Goal: Check status: Check status

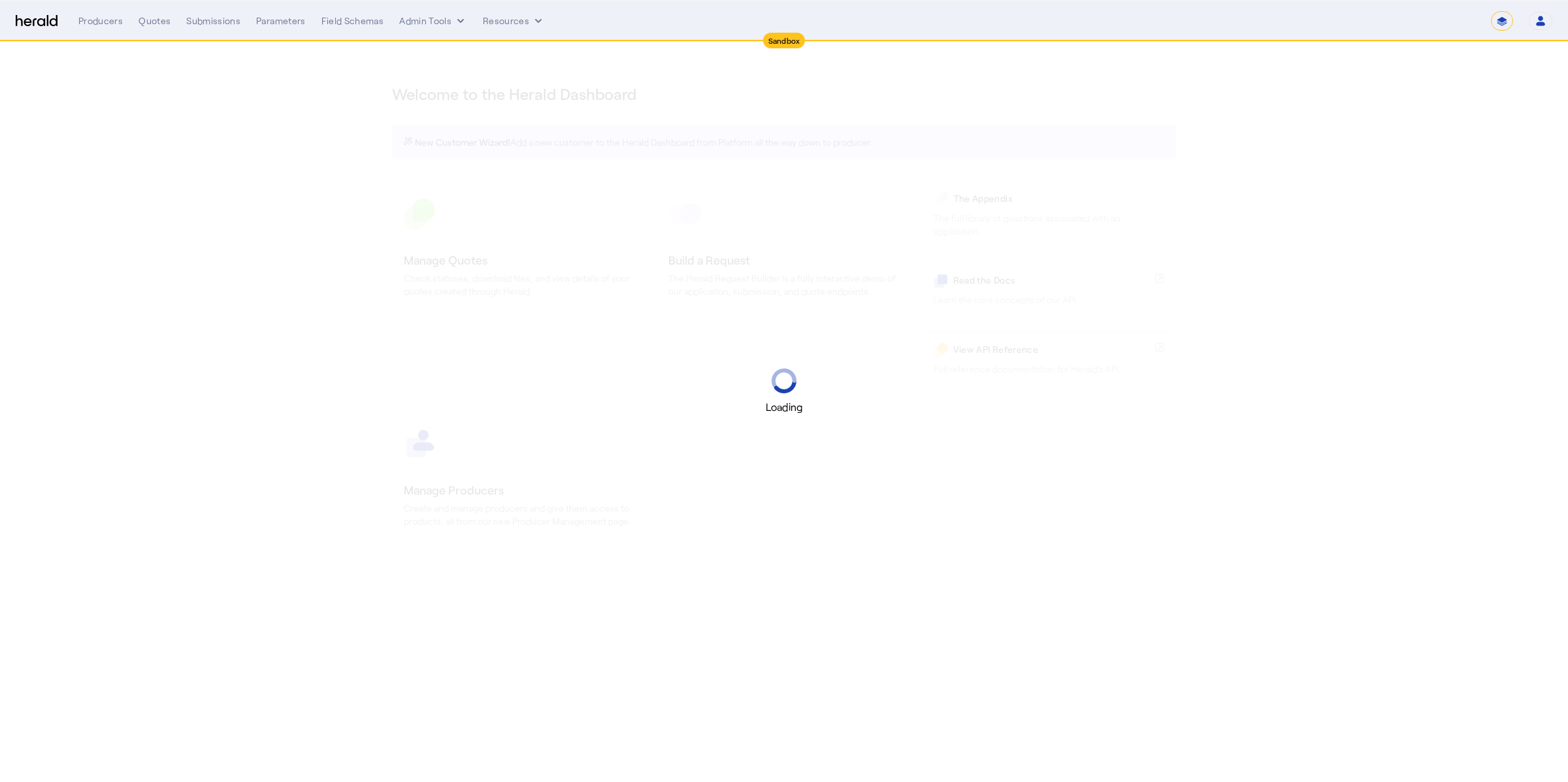
select select "*******"
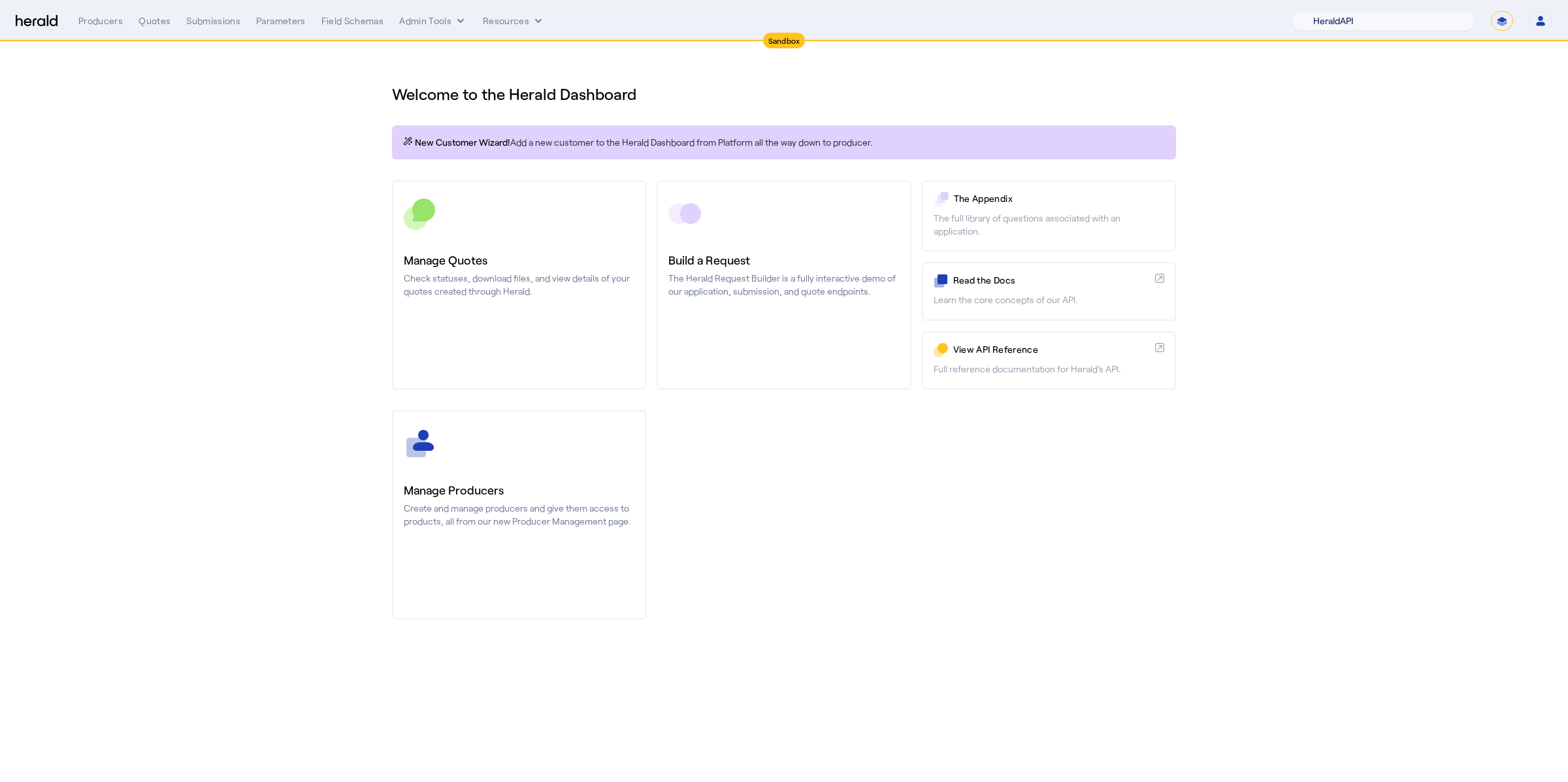
click at [1376, 18] on select "1Fort Acrisure Acturis Affinity Advisors Affinity Risk Agentero AmWins Anzen Ao…" at bounding box center [1383, 21] width 184 height 20
select select "pfm_fci4_crum_&_forster"
click at [1326, 11] on select "1Fort Acrisure Acturis Affinity Advisors Affinity Risk Agentero AmWins Anzen Ao…" at bounding box center [1383, 21] width 184 height 20
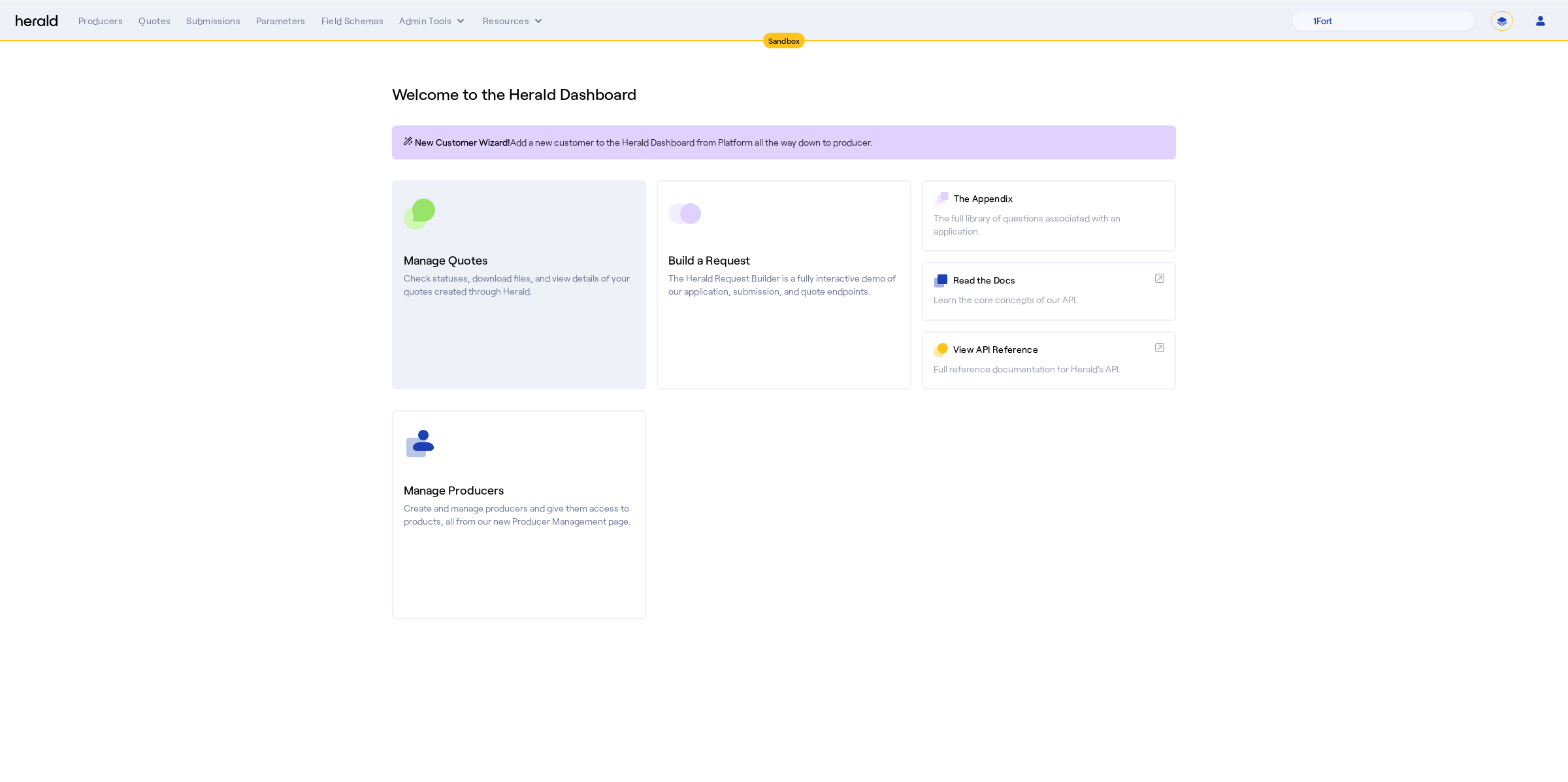
click at [510, 209] on div at bounding box center [518, 214] width 230 height 33
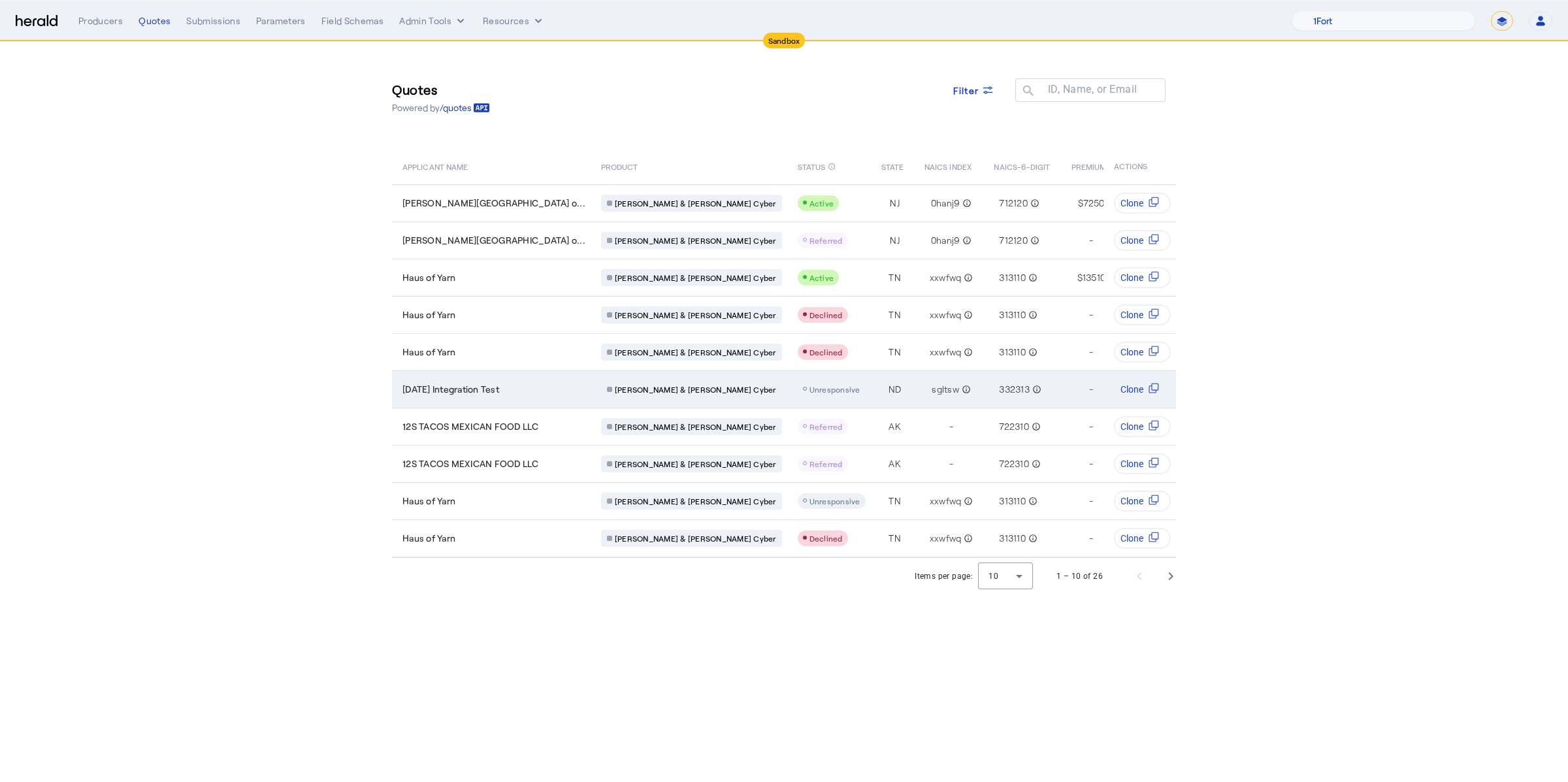
click at [493, 382] on span "[DATE] Integration Test" at bounding box center [450, 389] width 97 height 13
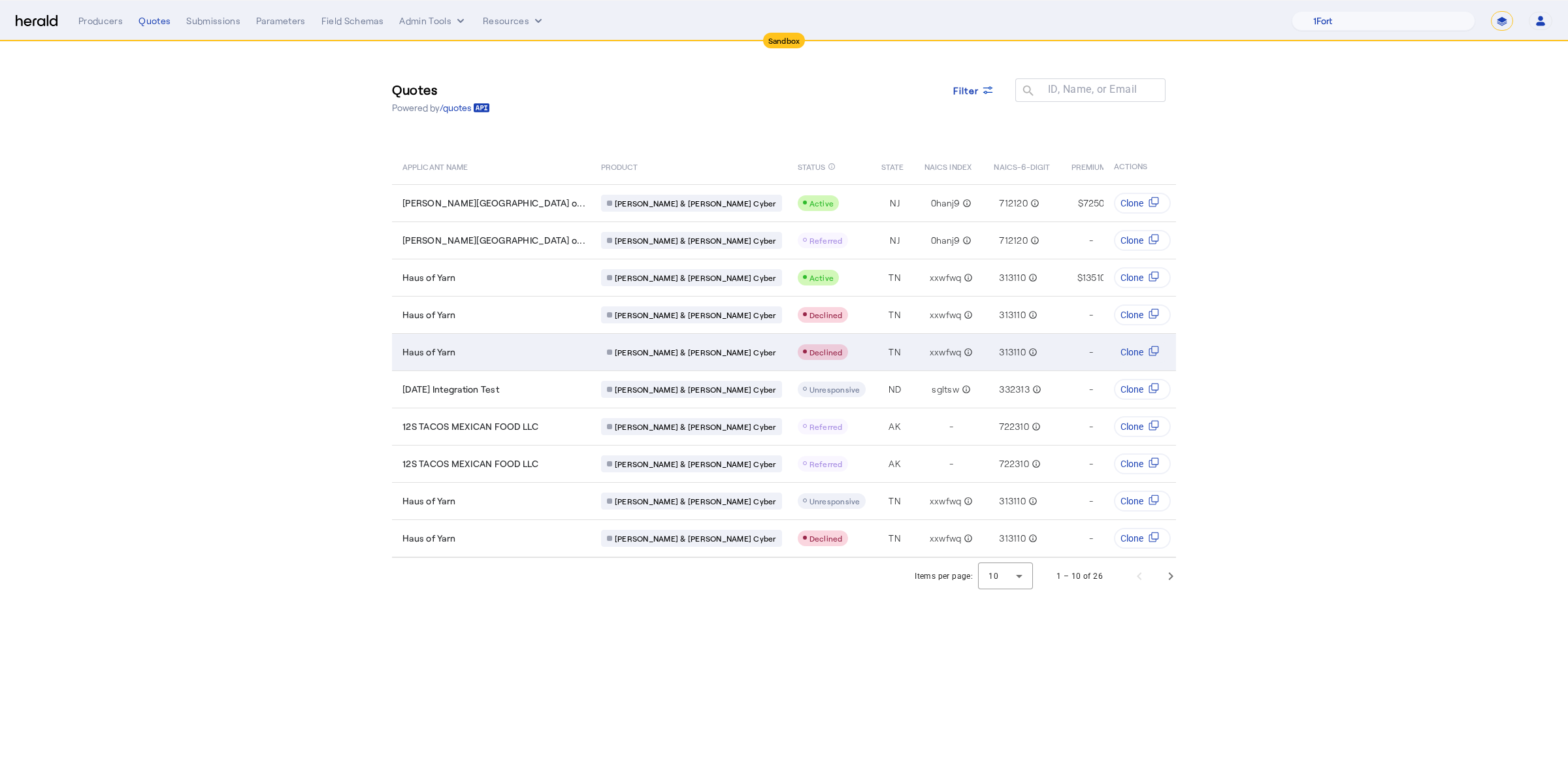
click at [464, 345] on div "Haus of Yarn" at bounding box center [494, 352] width 183 height 13
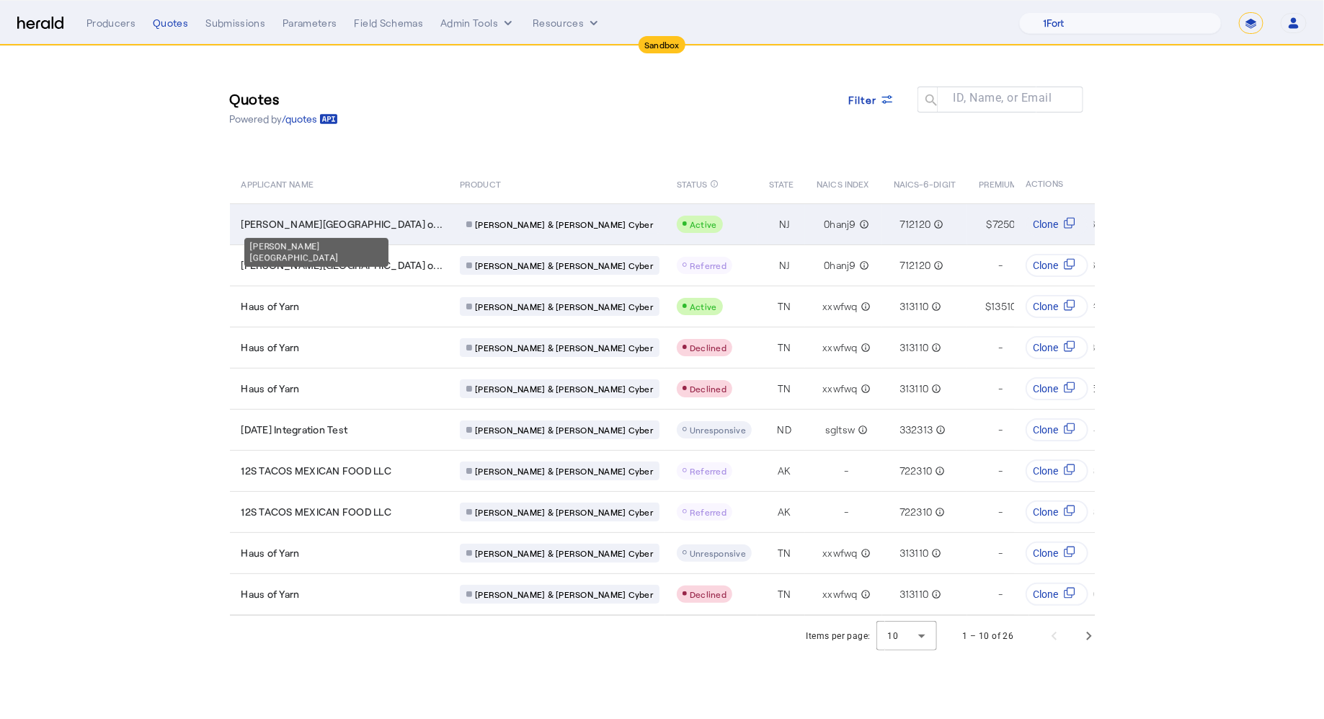
click at [340, 224] on span "Ellis Island National Museum o..." at bounding box center [342, 224] width 202 height 14
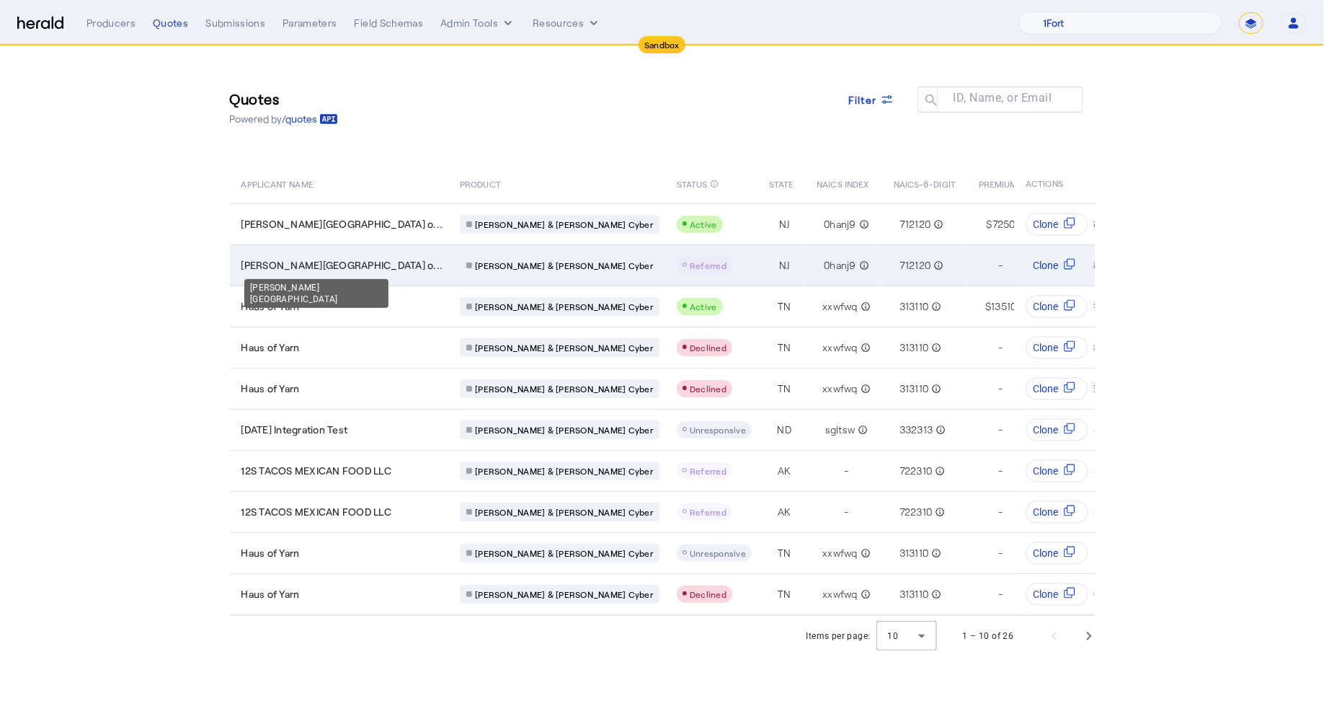
click at [350, 267] on span "Ellis Island National Museum o..." at bounding box center [342, 265] width 202 height 14
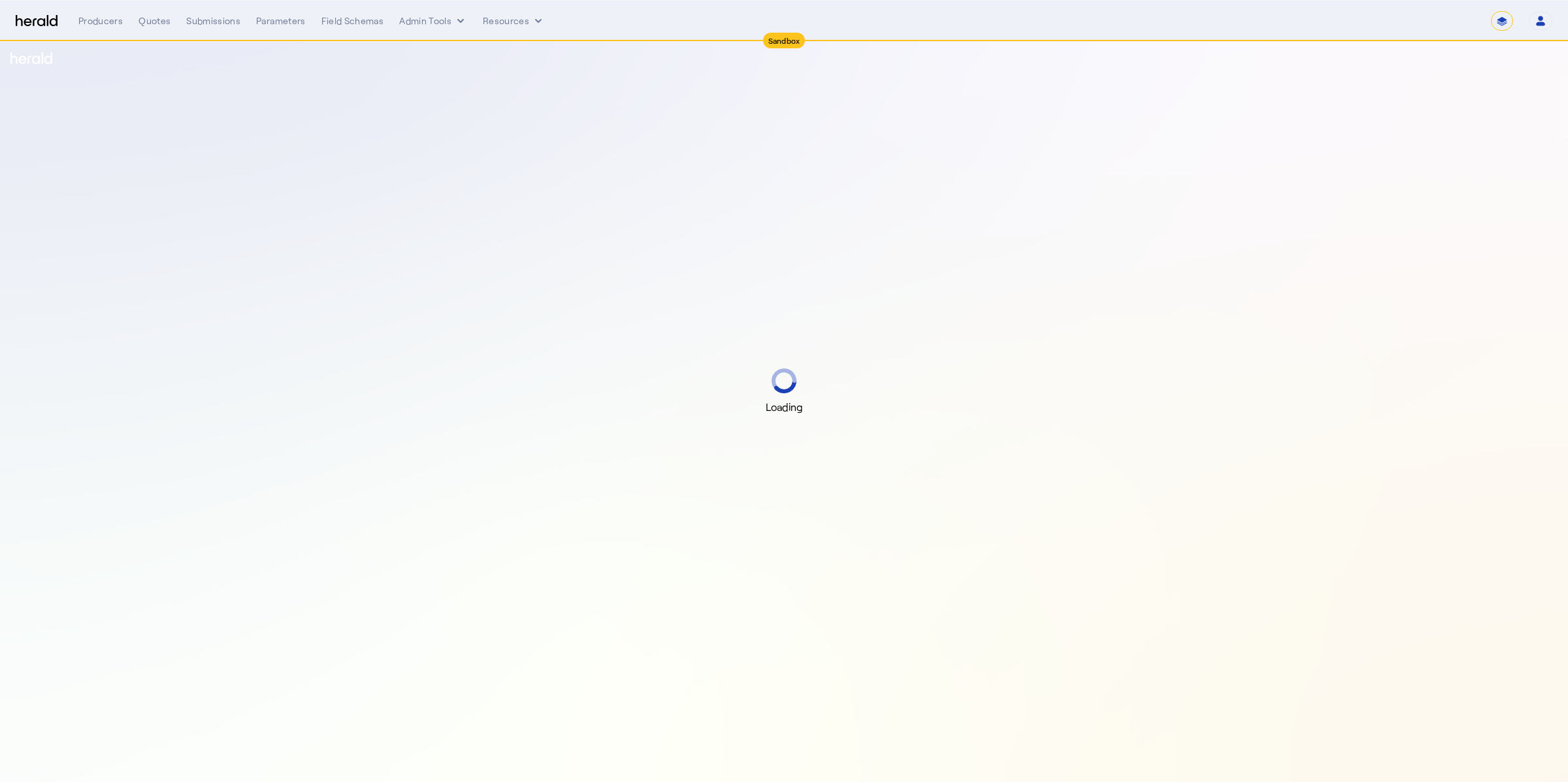
select select "*******"
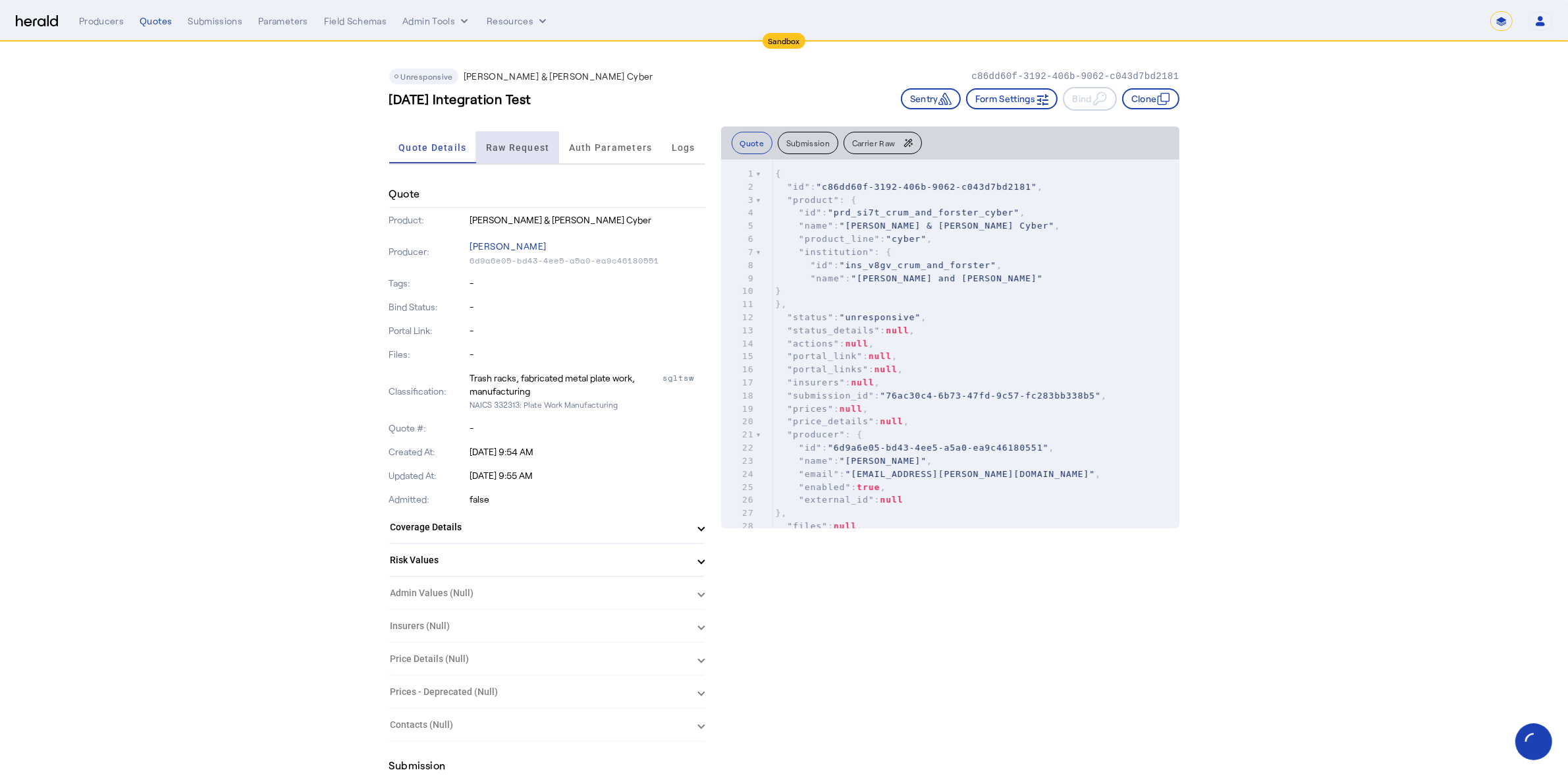
click at [527, 155] on span "Raw Request" at bounding box center [518, 147] width 64 height 32
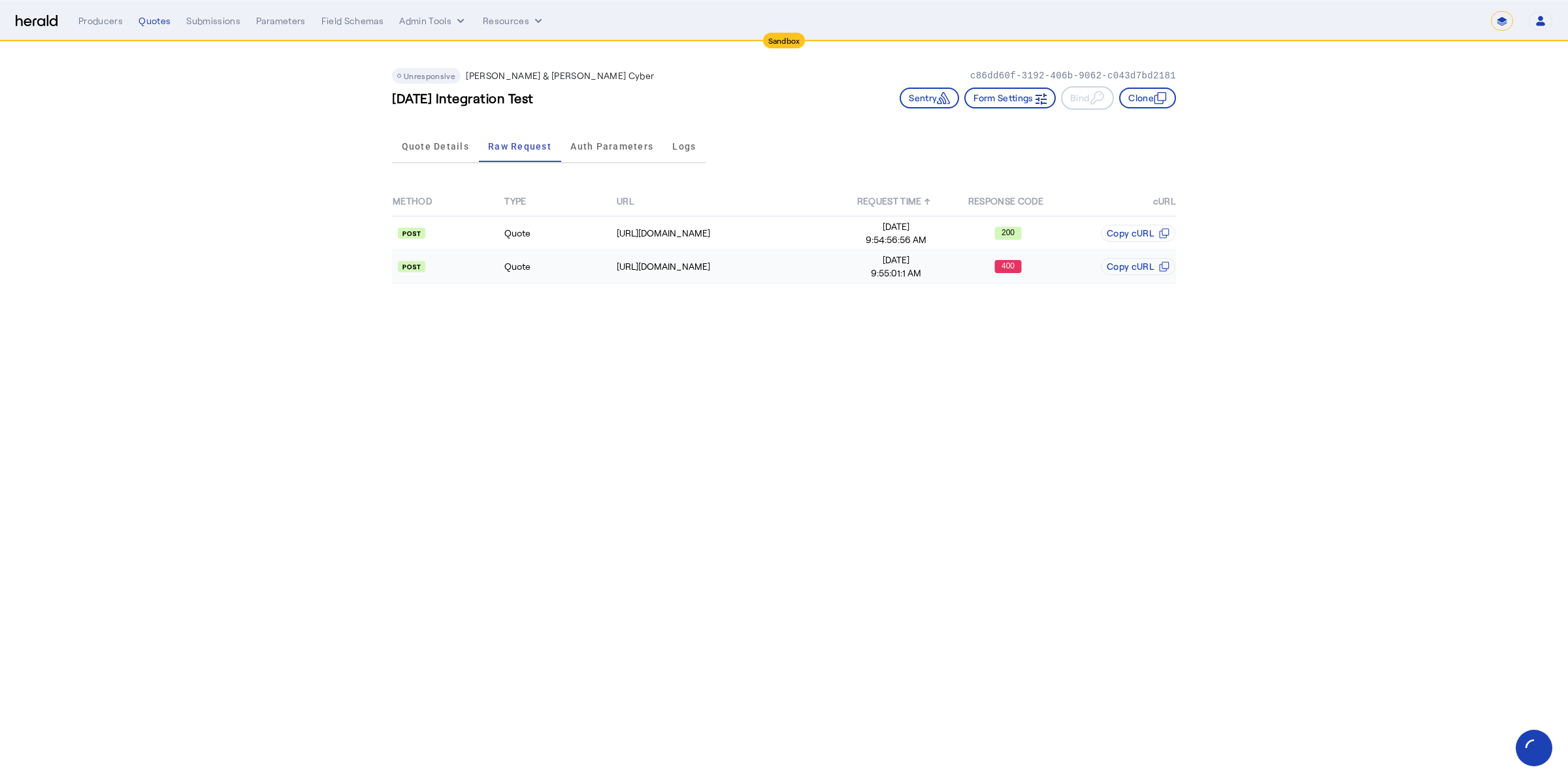
click at [538, 266] on td "Quote" at bounding box center [559, 266] width 111 height 34
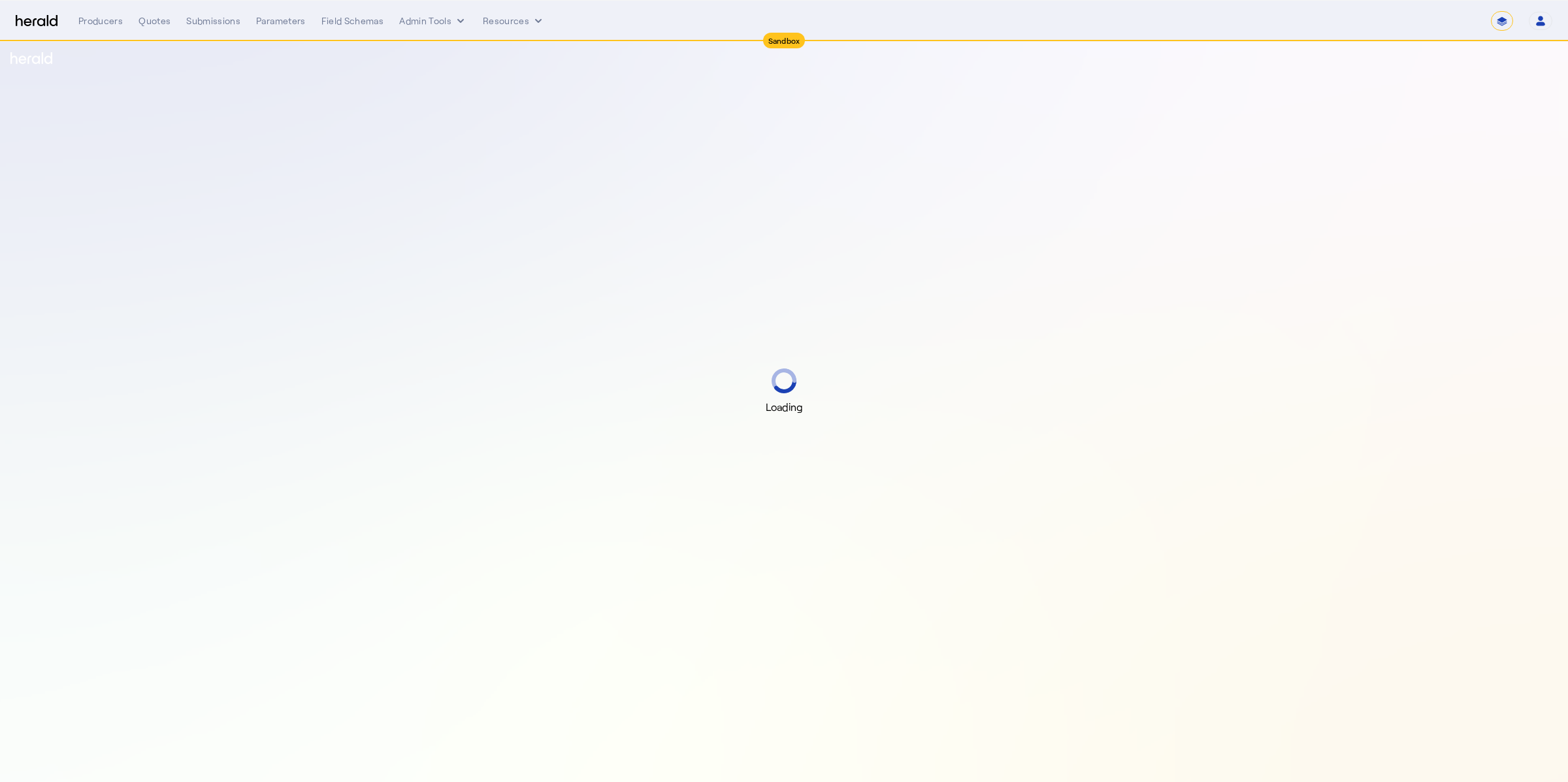
select select "*******"
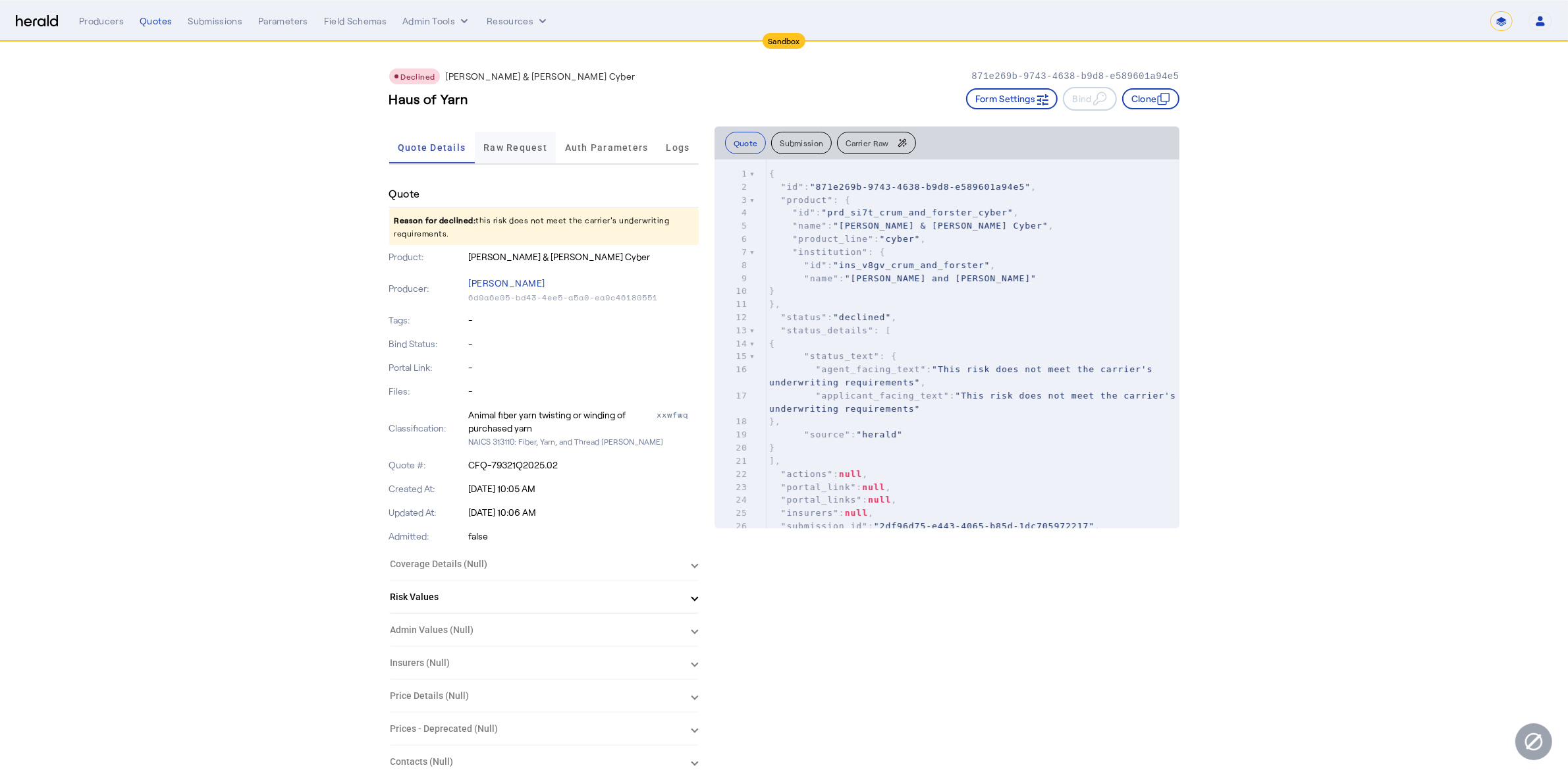
click at [509, 143] on span "Raw Request" at bounding box center [515, 147] width 64 height 9
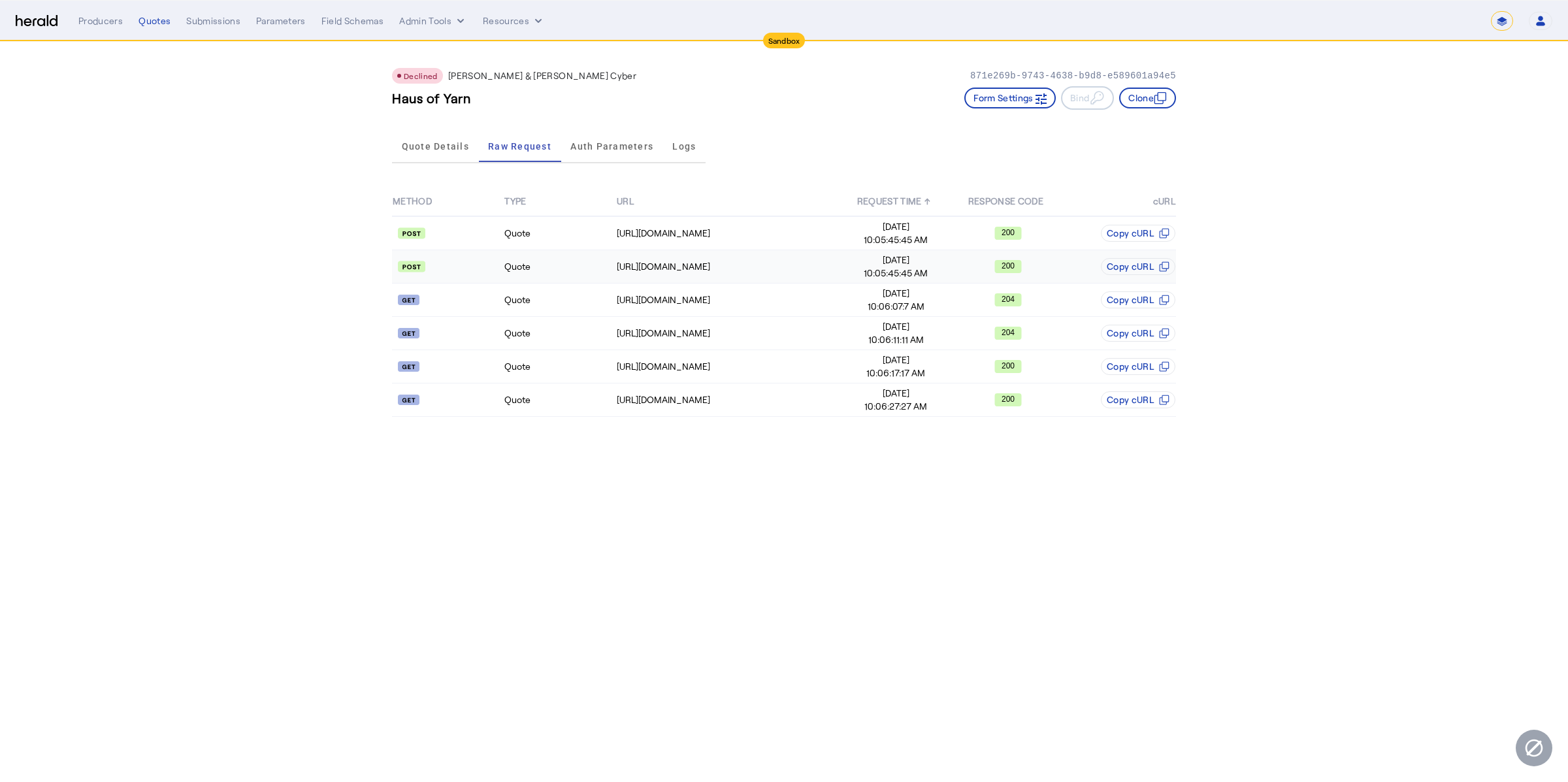
click at [570, 264] on td "Quote" at bounding box center [559, 266] width 111 height 34
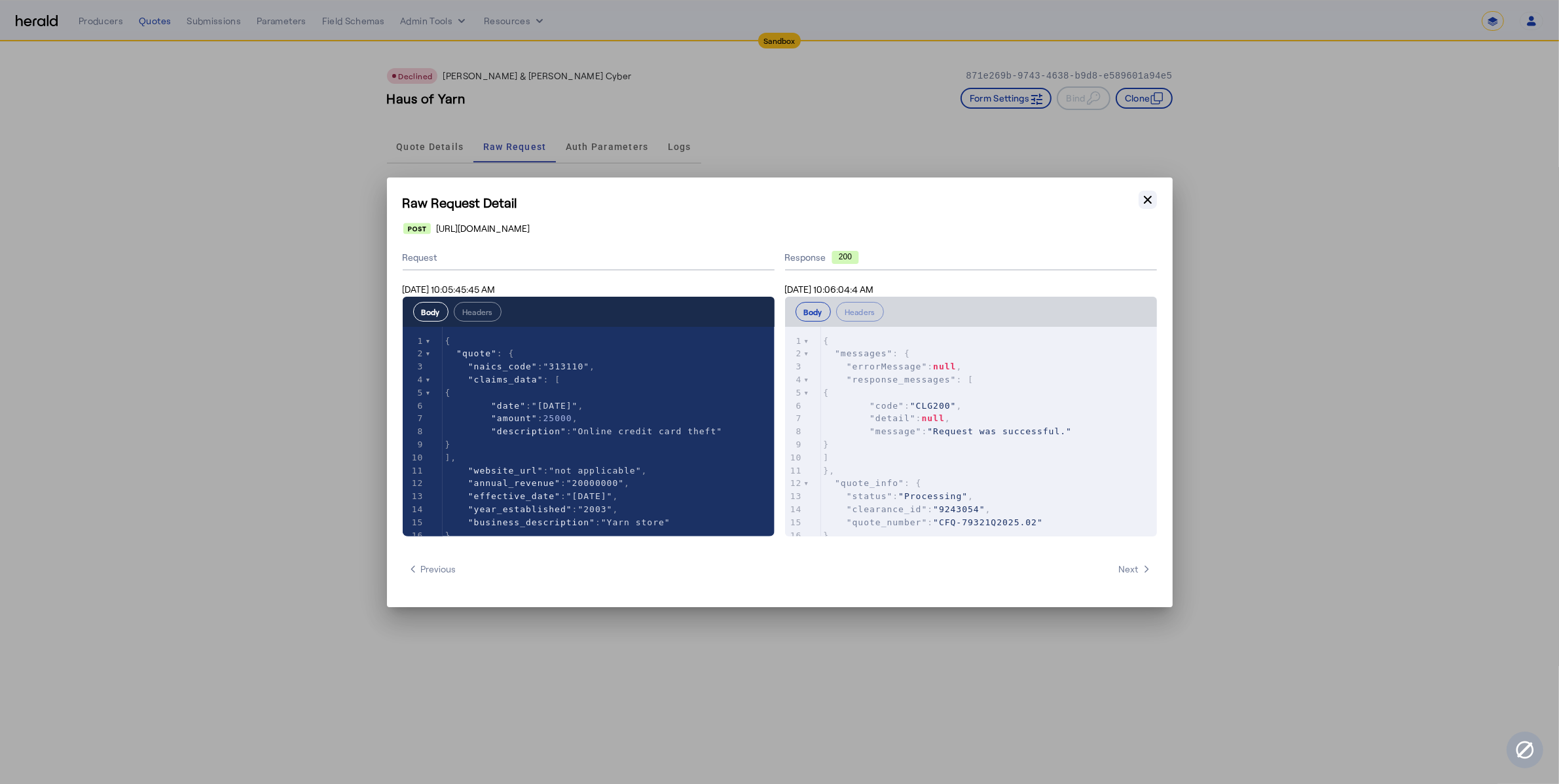
click at [1144, 198] on icon "button" at bounding box center [1147, 200] width 13 height 13
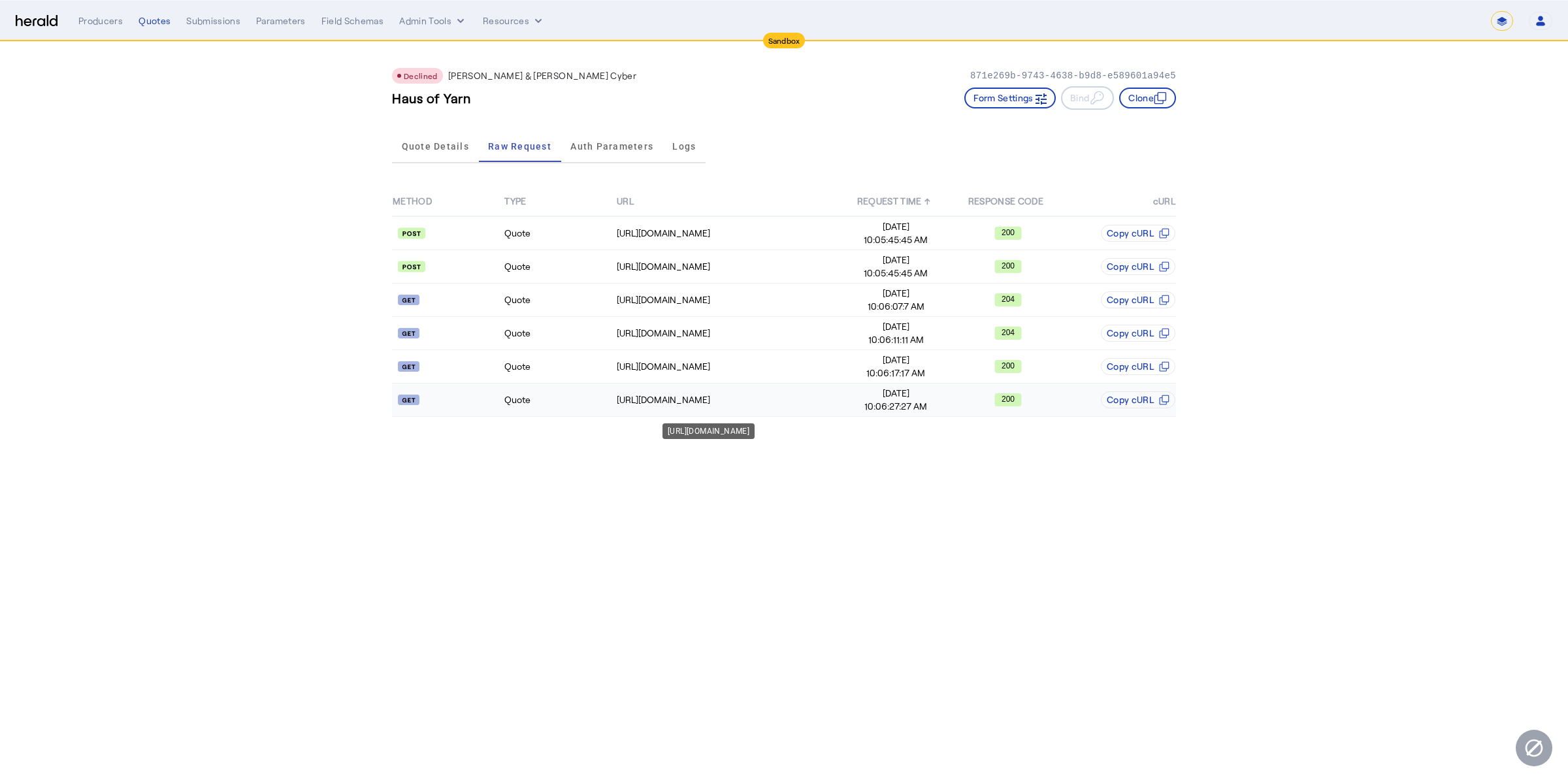
click at [633, 410] on td "https://cf-connect-api-sbox.cfins.com/cybp/v1/quotes/CFQ-79321Q2025.02/9243054" at bounding box center [728, 400] width 224 height 34
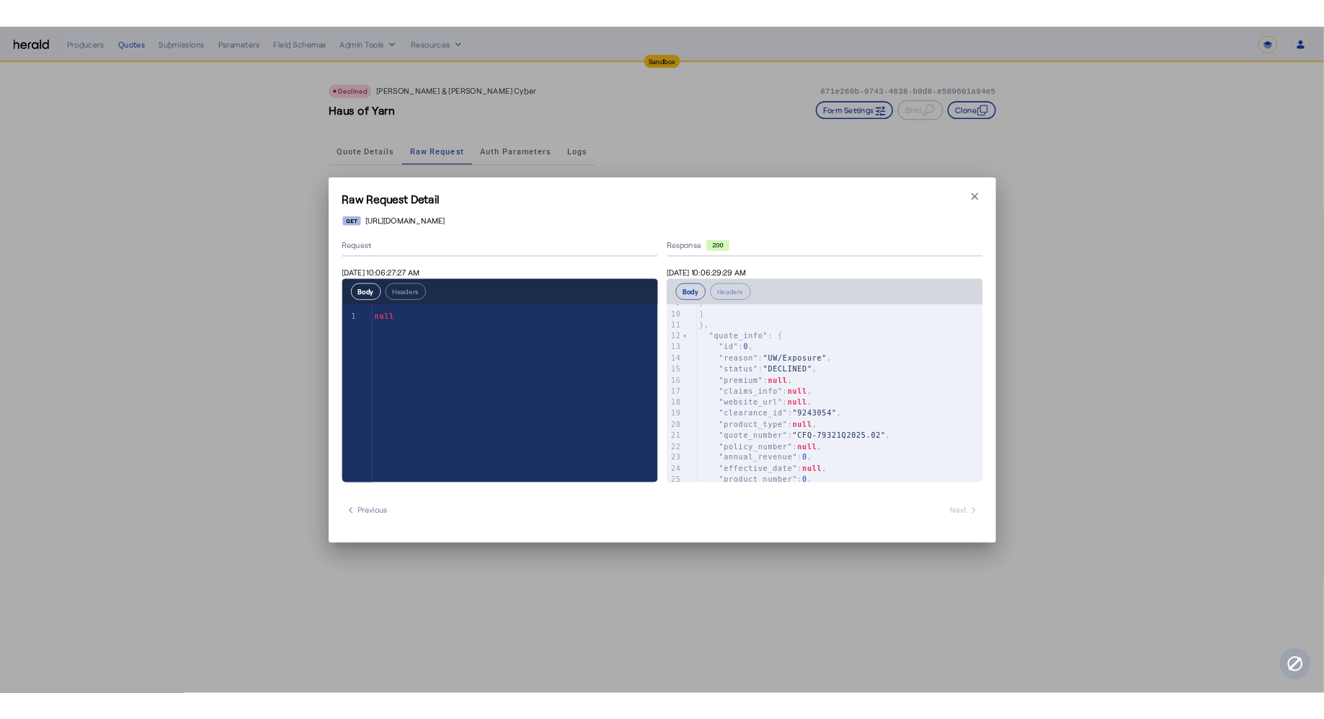
scroll to position [132, 0]
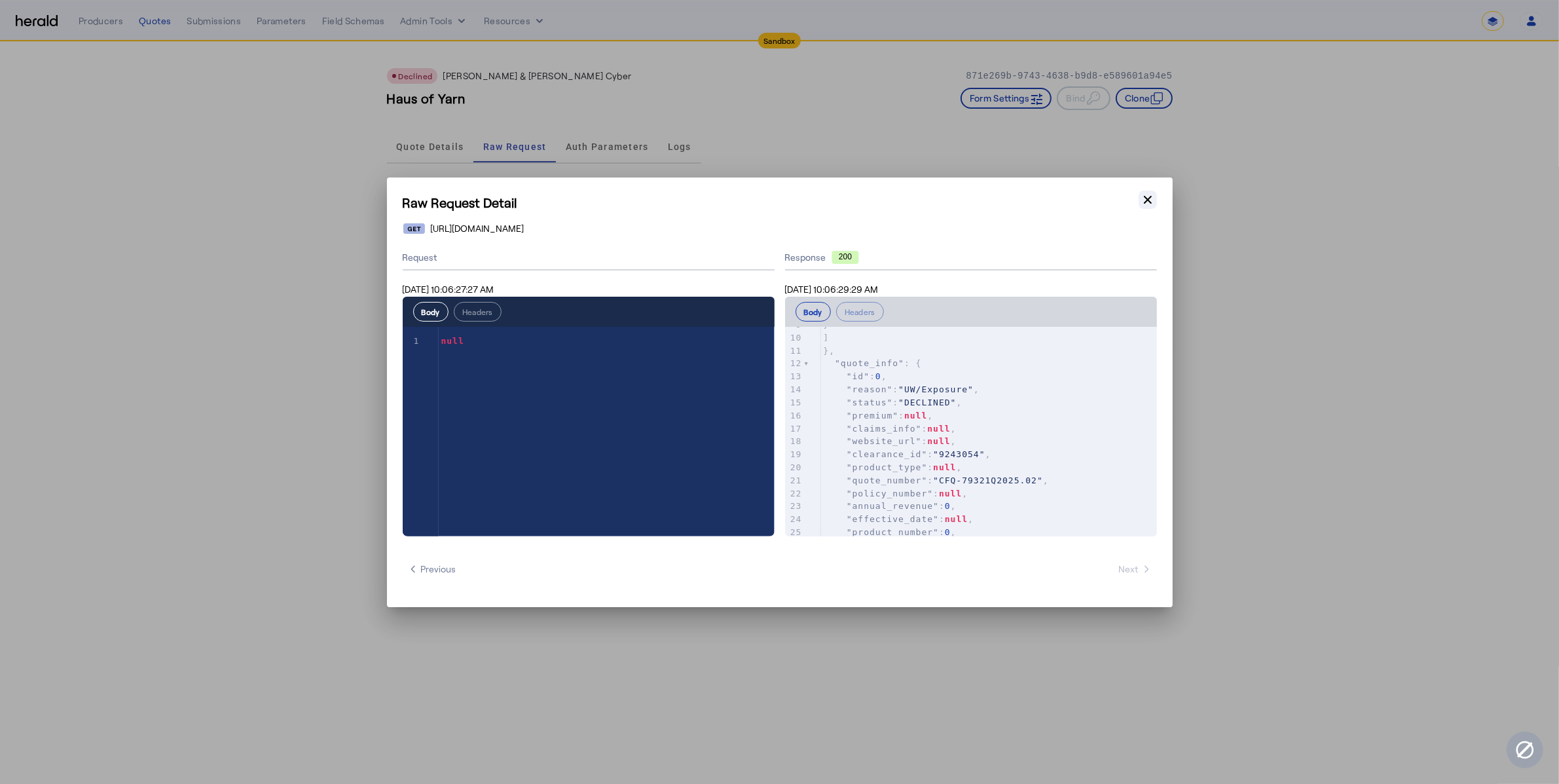
click at [1150, 199] on icon "button" at bounding box center [1147, 200] width 13 height 13
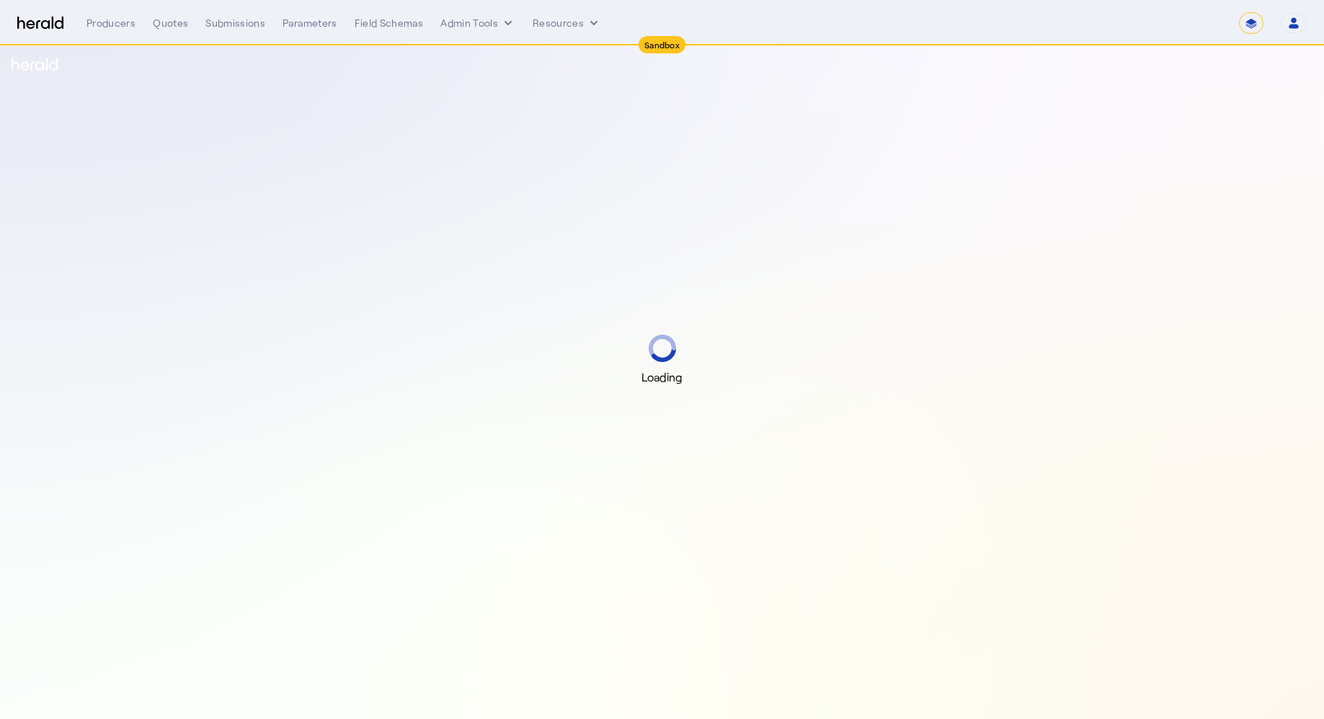
select select "*******"
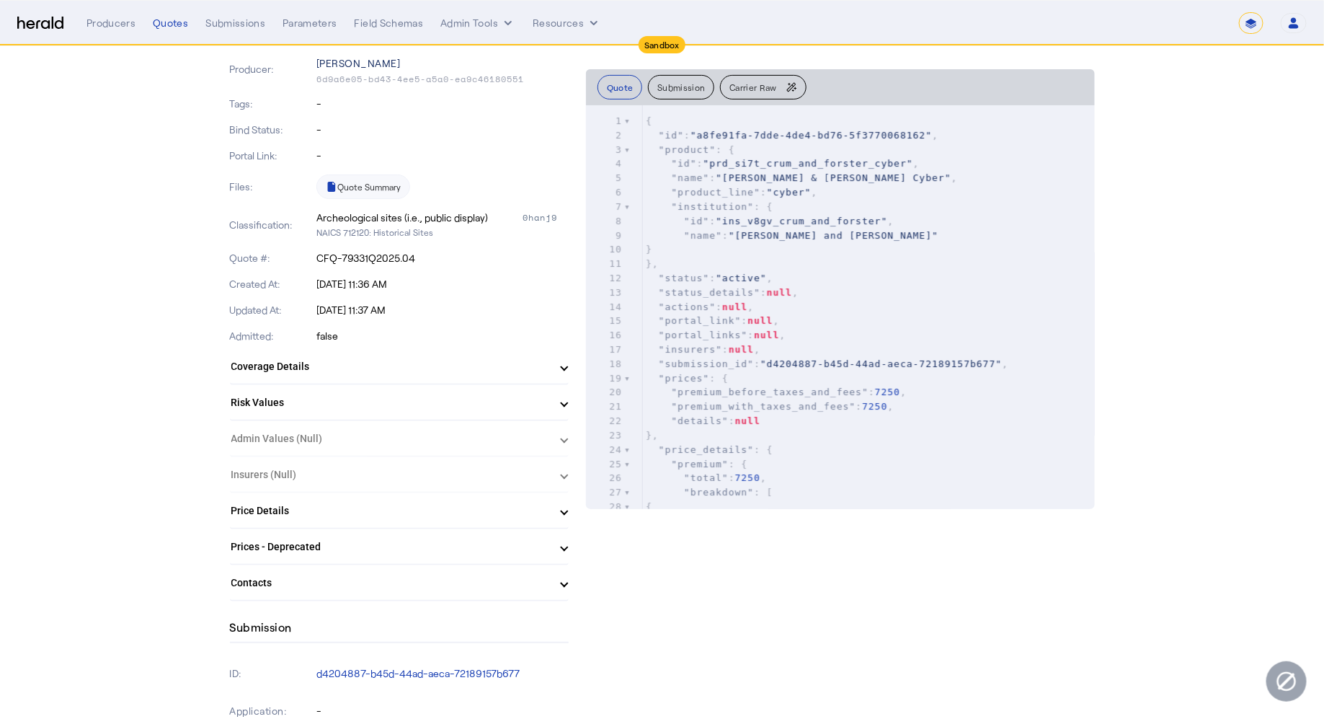
scroll to position [297, 0]
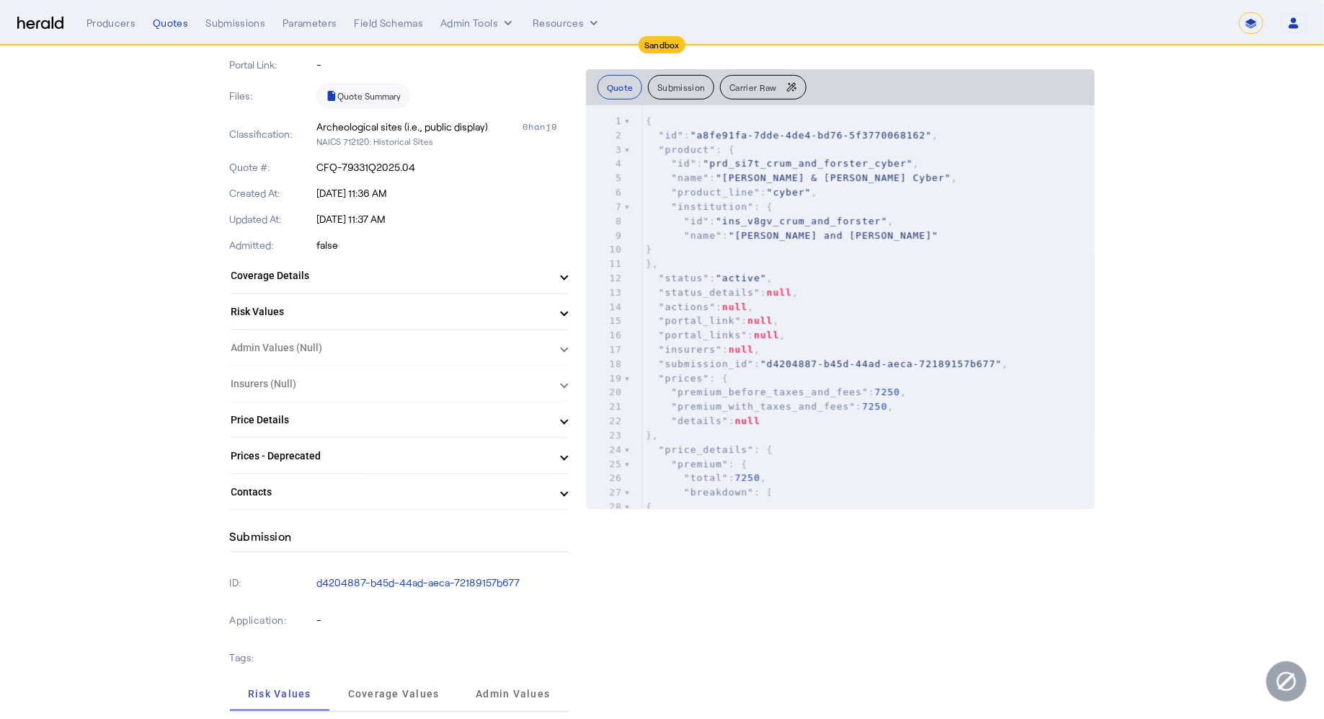
click at [451, 270] on mat-panel-title "Coverage Details" at bounding box center [390, 275] width 319 height 15
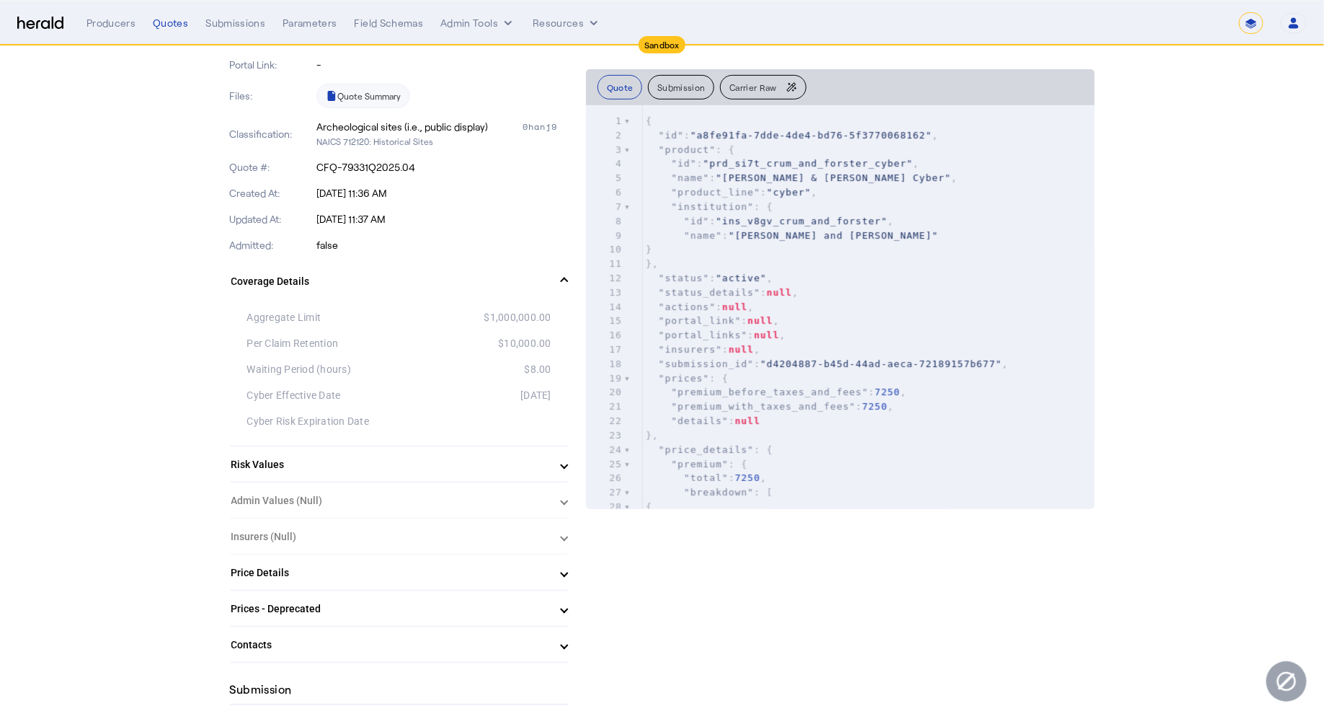
click at [451, 270] on mat-expansion-panel-header "Coverage Details" at bounding box center [399, 281] width 339 height 46
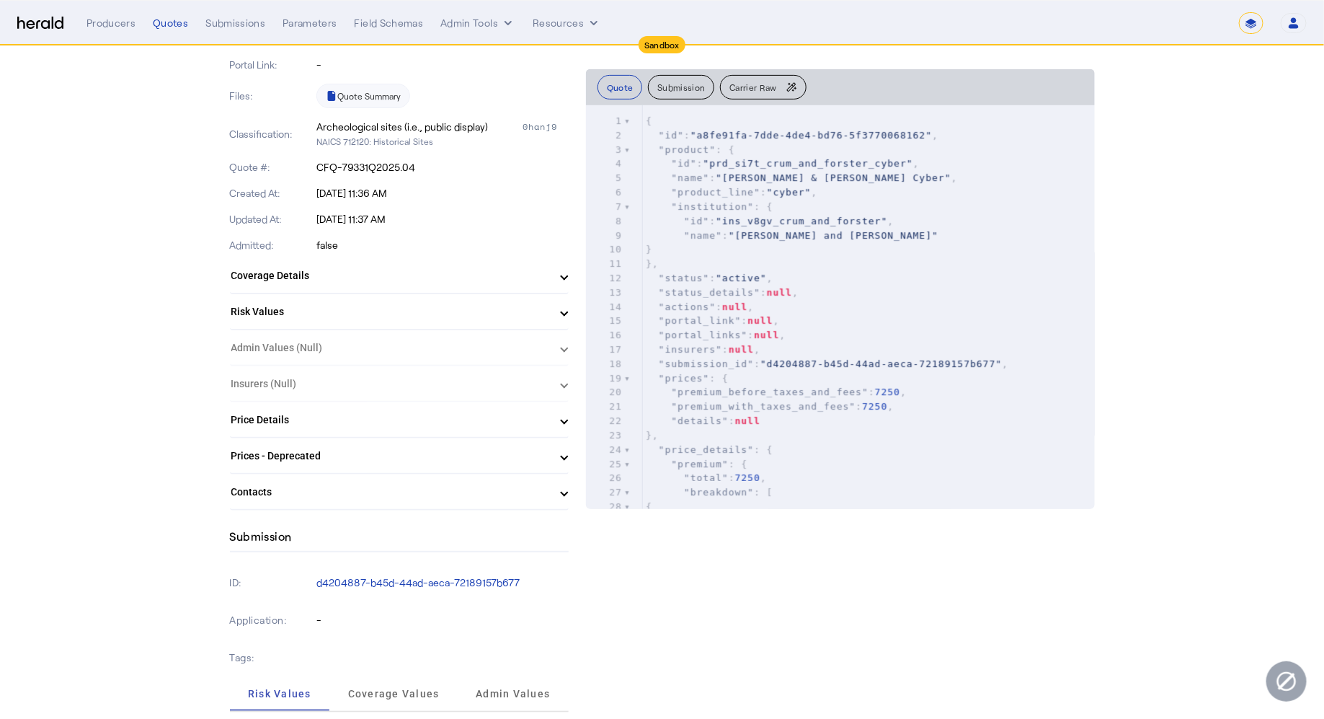
click at [442, 310] on mat-panel-title "Risk Values" at bounding box center [390, 311] width 319 height 15
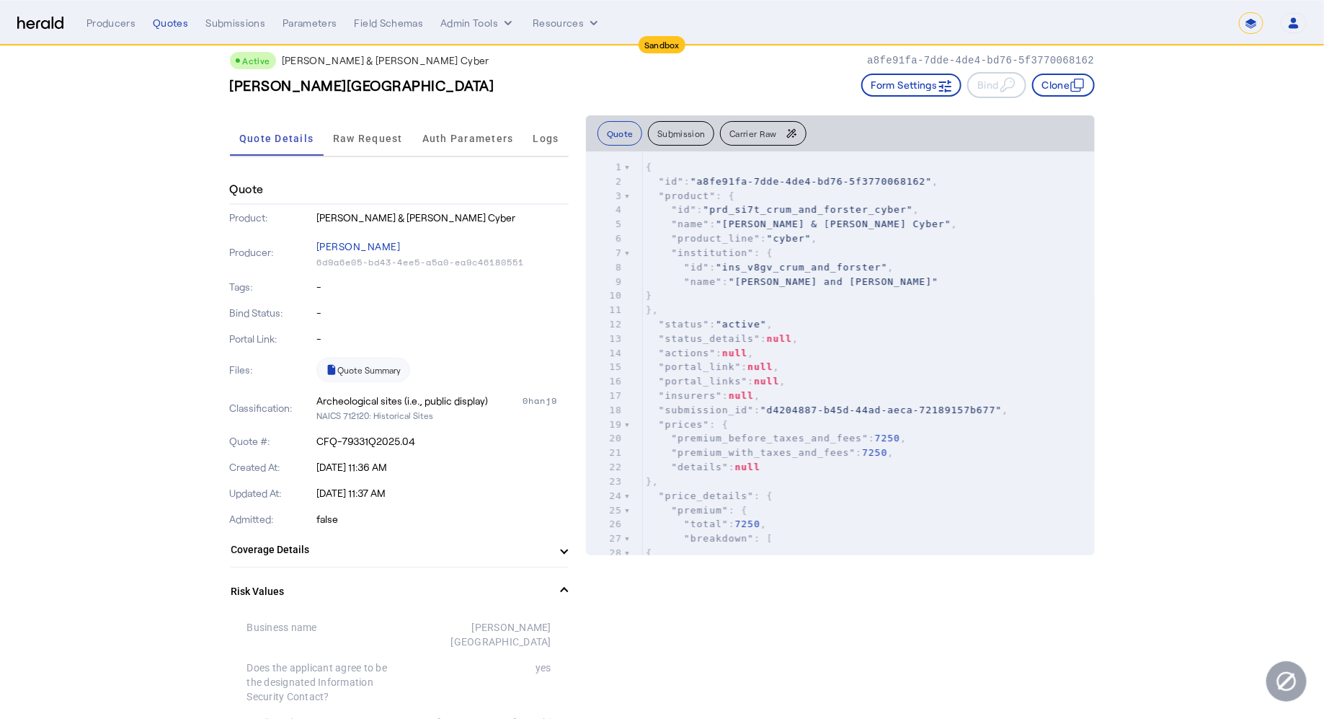
scroll to position [24, 0]
click at [381, 147] on span "Raw Request" at bounding box center [368, 137] width 70 height 35
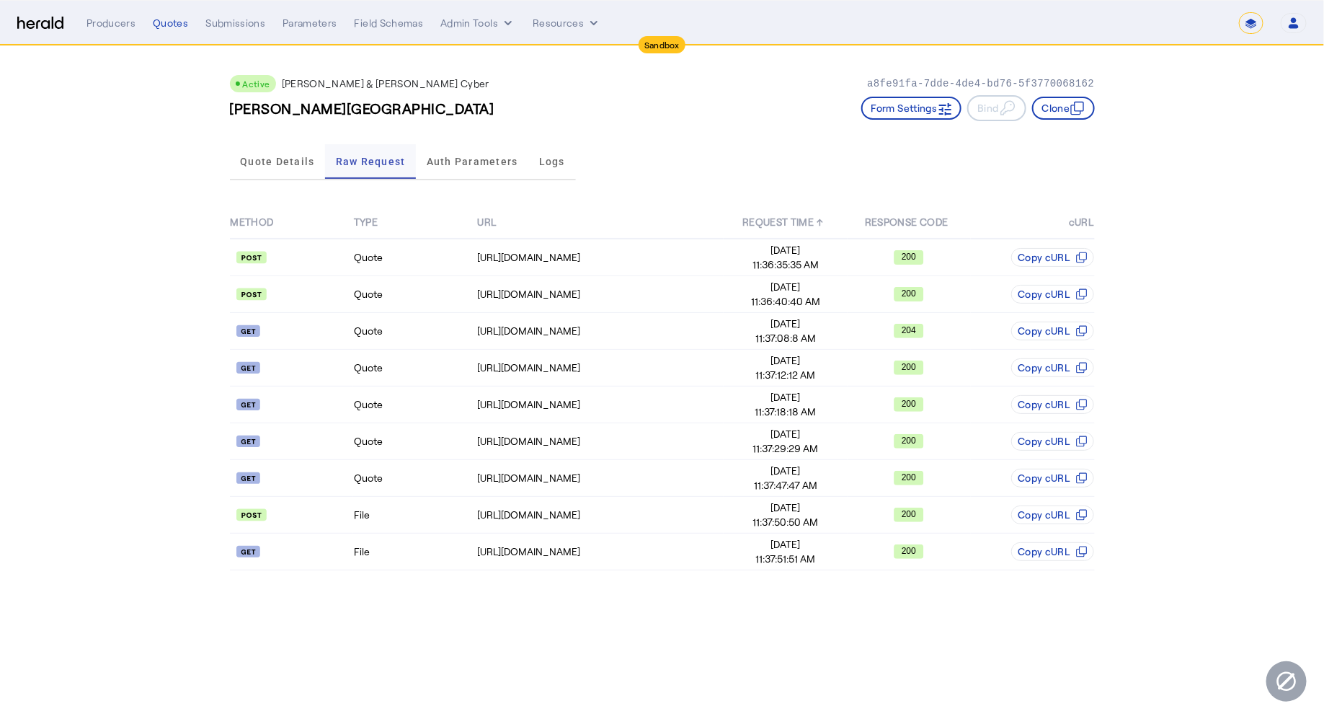
scroll to position [0, 0]
click at [296, 147] on span "Quote Details" at bounding box center [277, 161] width 74 height 35
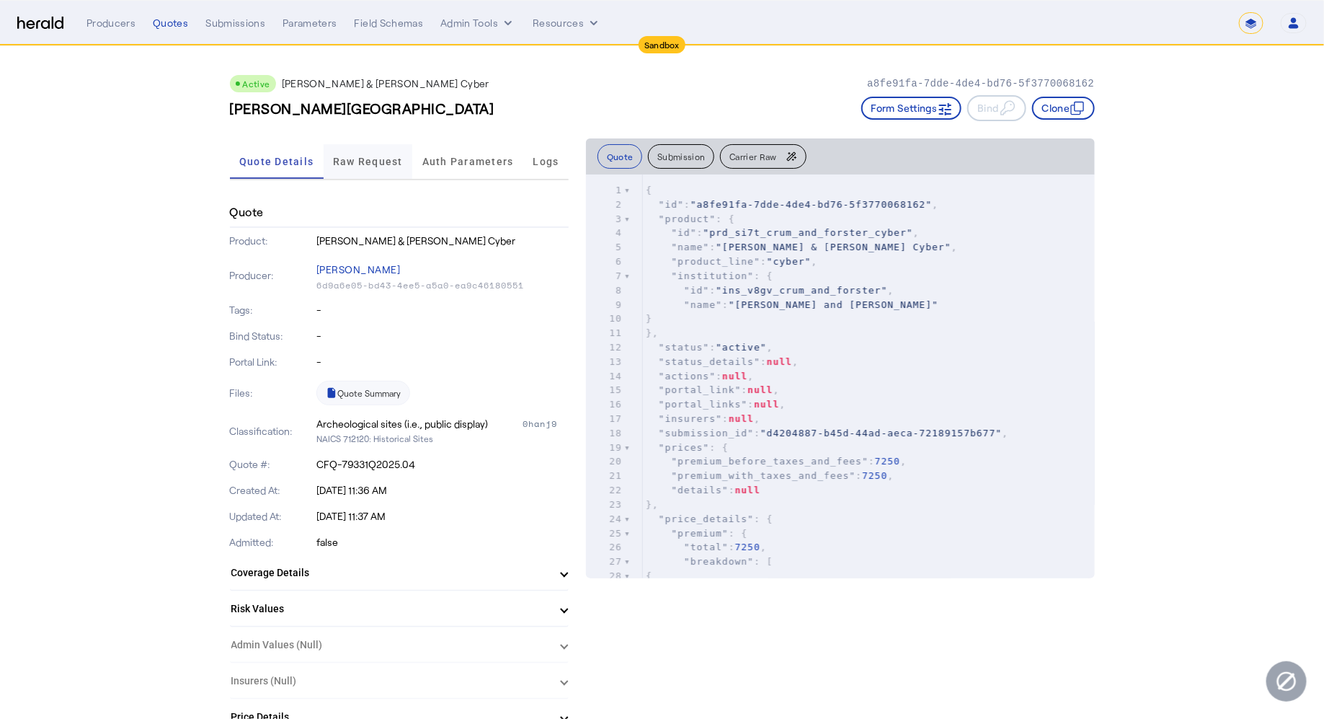
click at [344, 157] on span "Raw Request" at bounding box center [368, 161] width 70 height 10
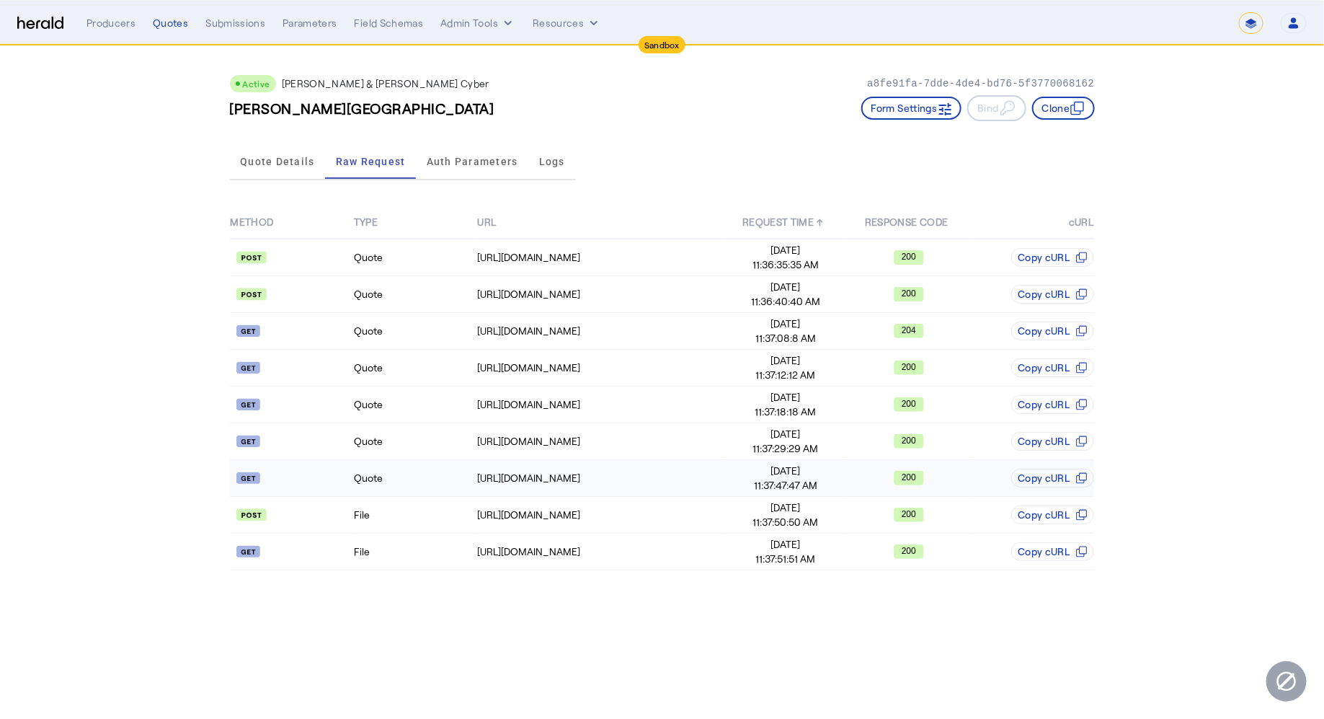
click at [475, 471] on td "Quote" at bounding box center [414, 478] width 123 height 37
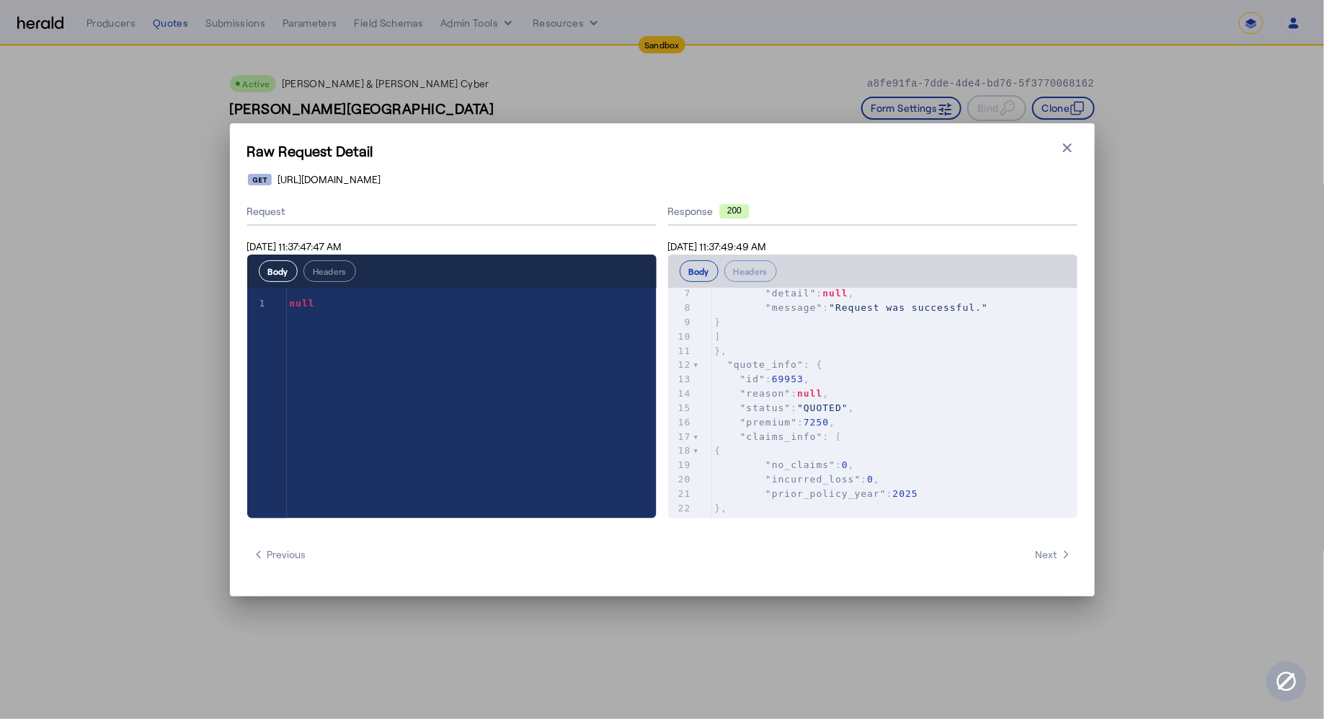
scroll to position [94, 0]
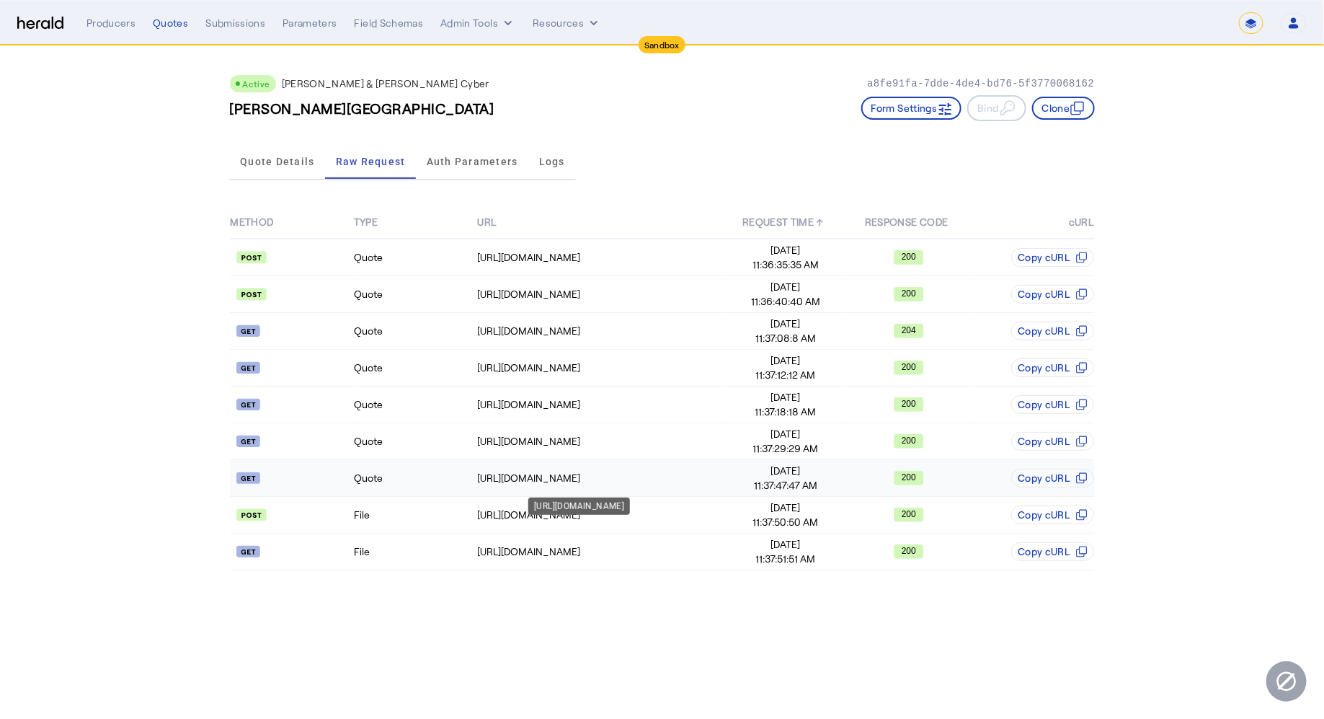
click at [531, 475] on div "https://cf-connect-api-sbox.cfins.com/cybp/v1/quotes/CFQ-79331Q2025.04/9235593" at bounding box center [600, 478] width 246 height 14
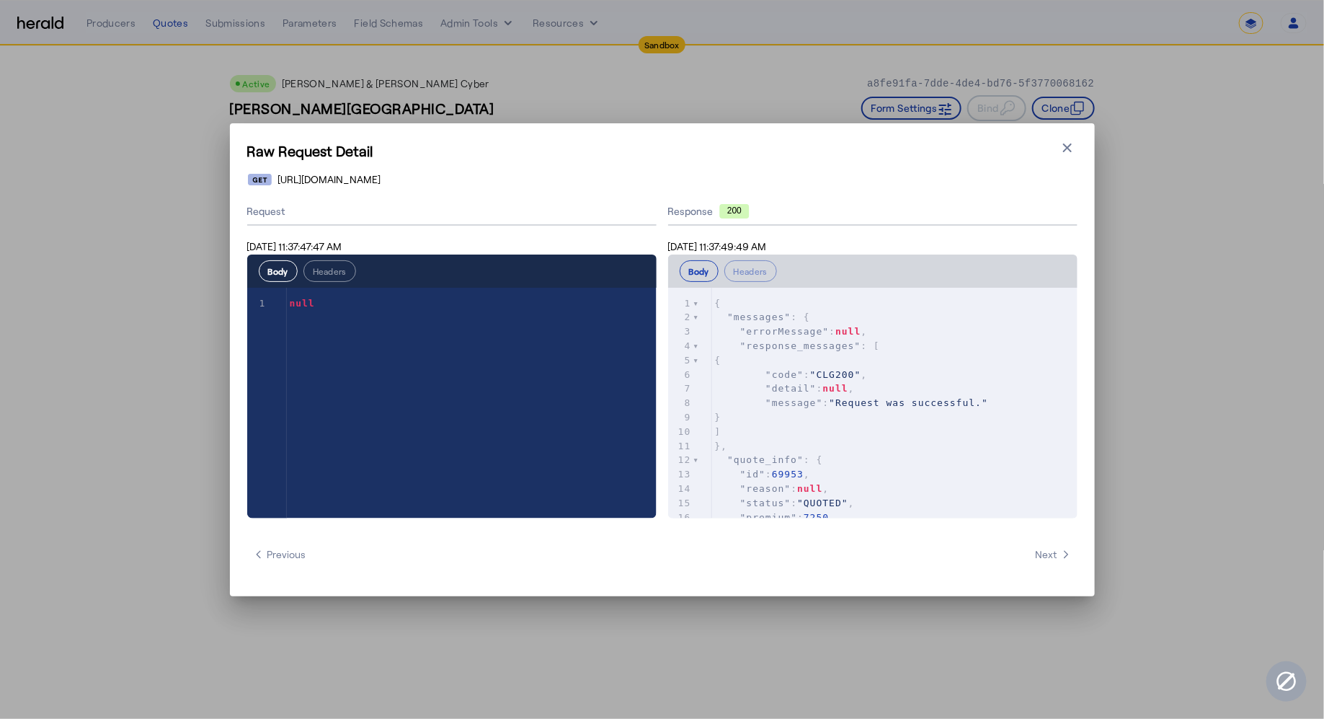
click at [908, 365] on pre "{" at bounding box center [894, 360] width 365 height 14
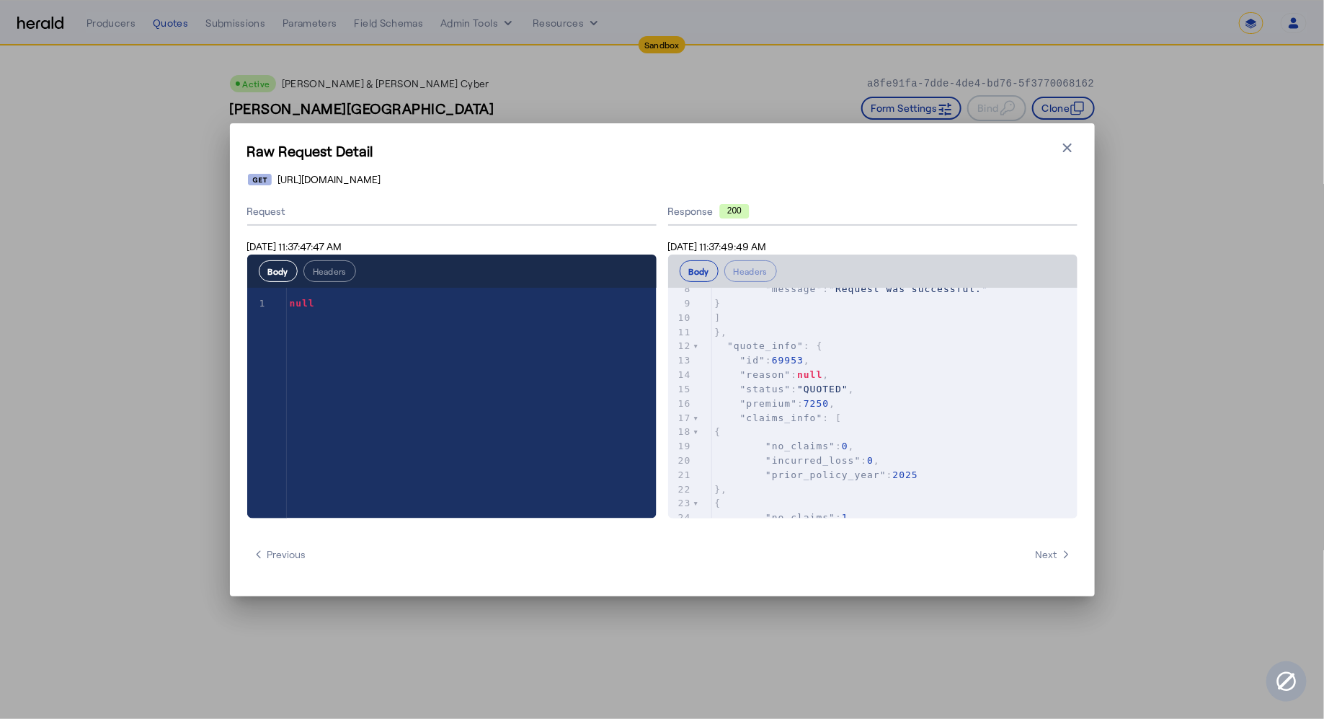
scroll to position [115, 0]
type input "*********"
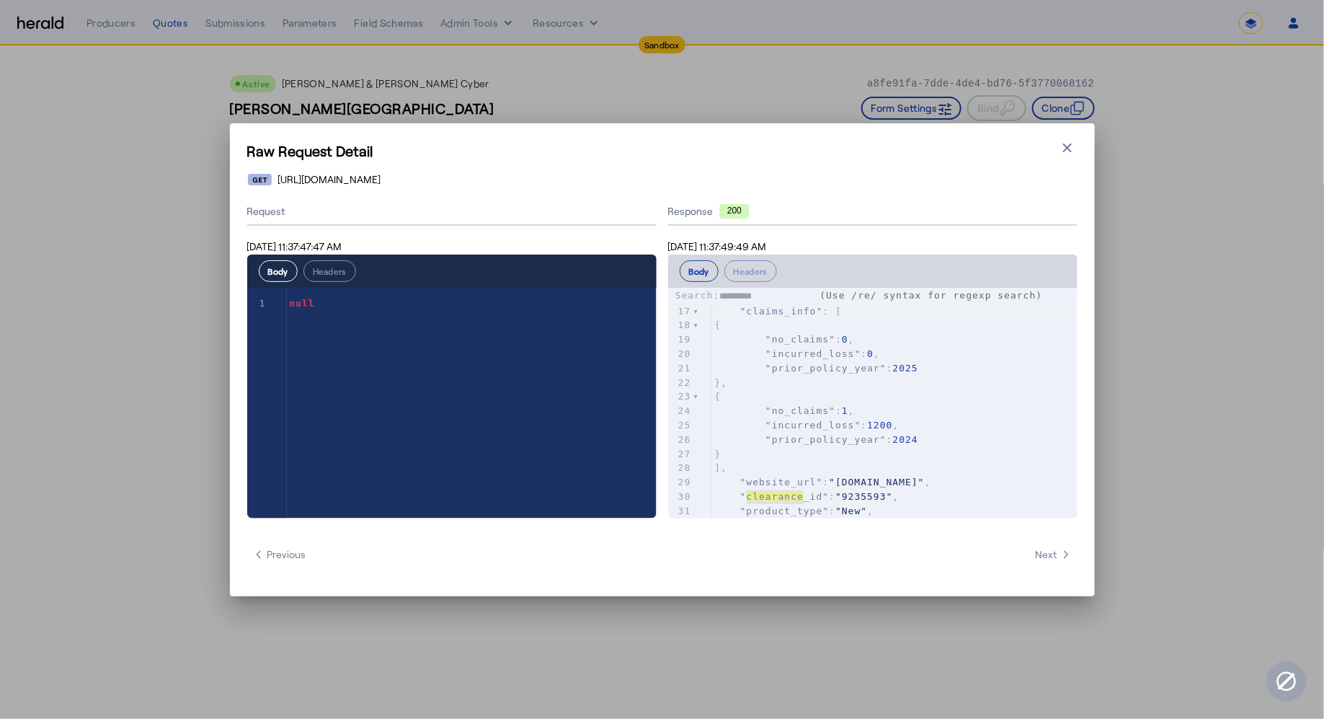
scroll to position [268, 0]
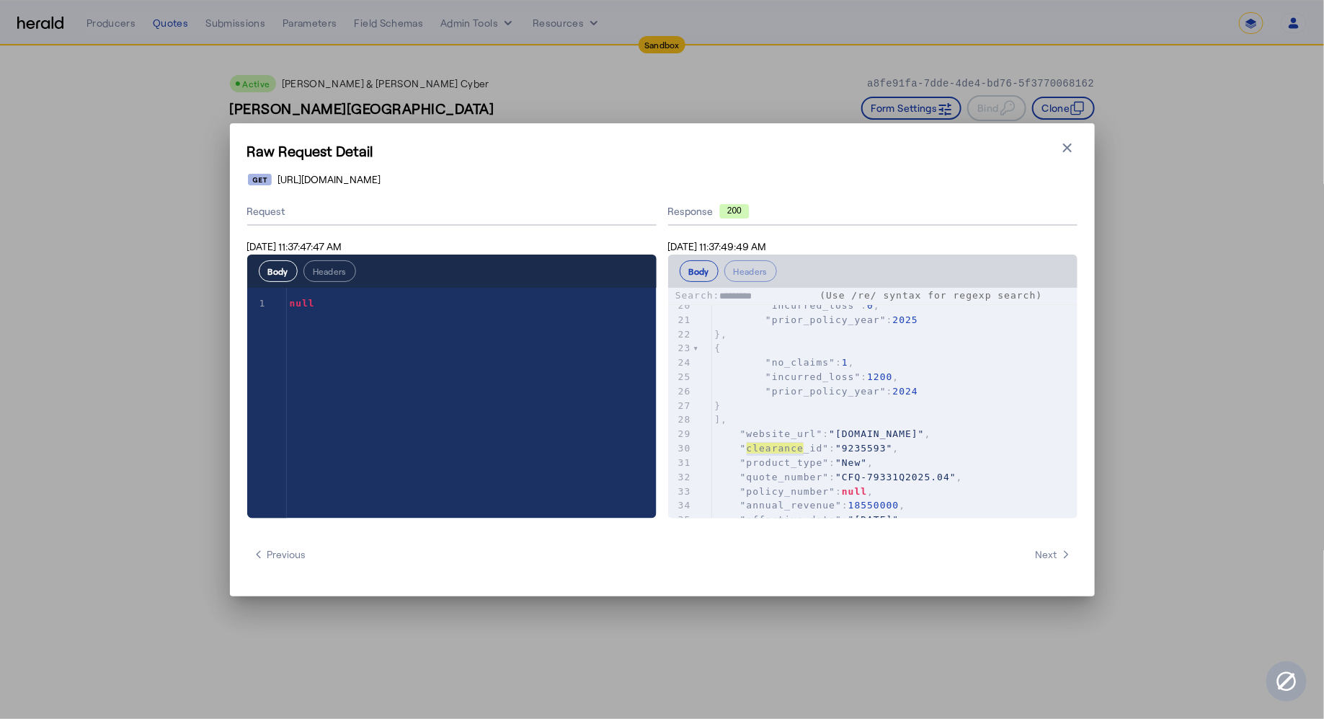
type textarea "*********"
click at [1072, 143] on icon "button" at bounding box center [1067, 148] width 14 height 14
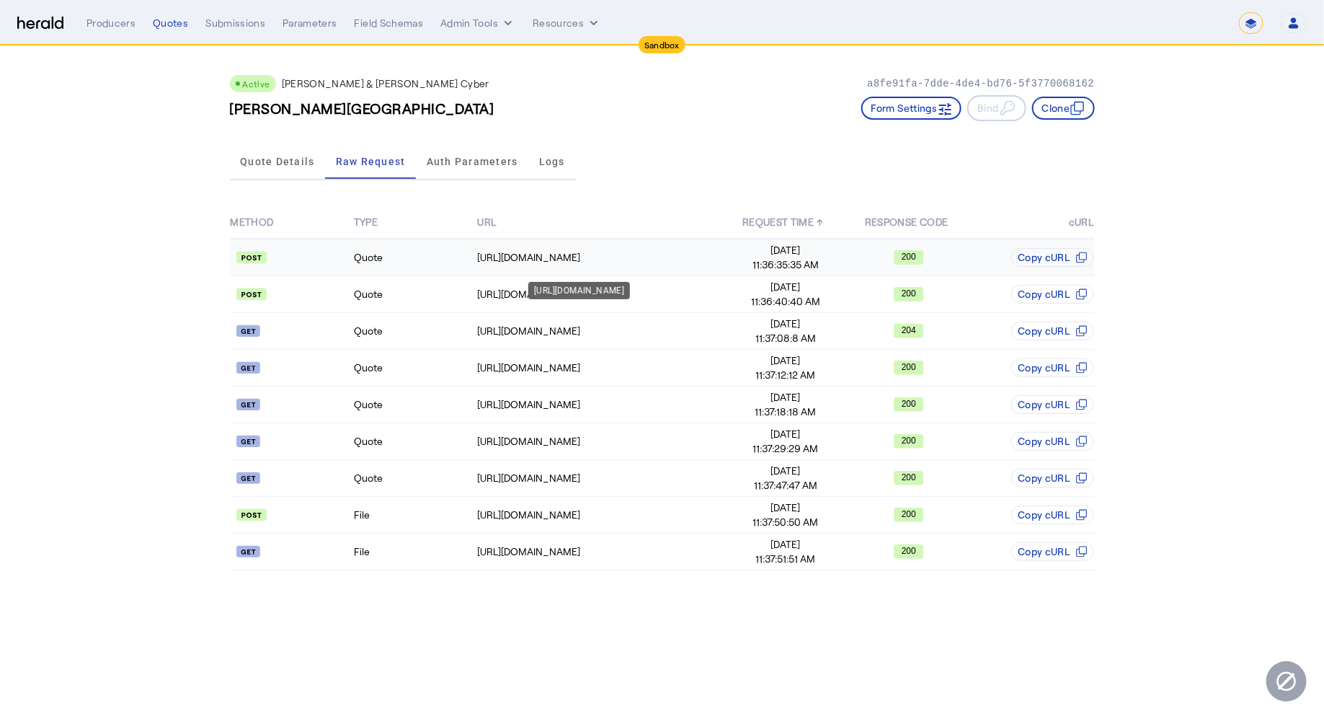
click at [620, 265] on td "[URL][DOMAIN_NAME]" at bounding box center [599, 257] width 247 height 37
click at [611, 285] on div "[URL][DOMAIN_NAME]" at bounding box center [579, 290] width 102 height 17
click at [678, 303] on td "[URL][DOMAIN_NAME]" at bounding box center [599, 294] width 247 height 37
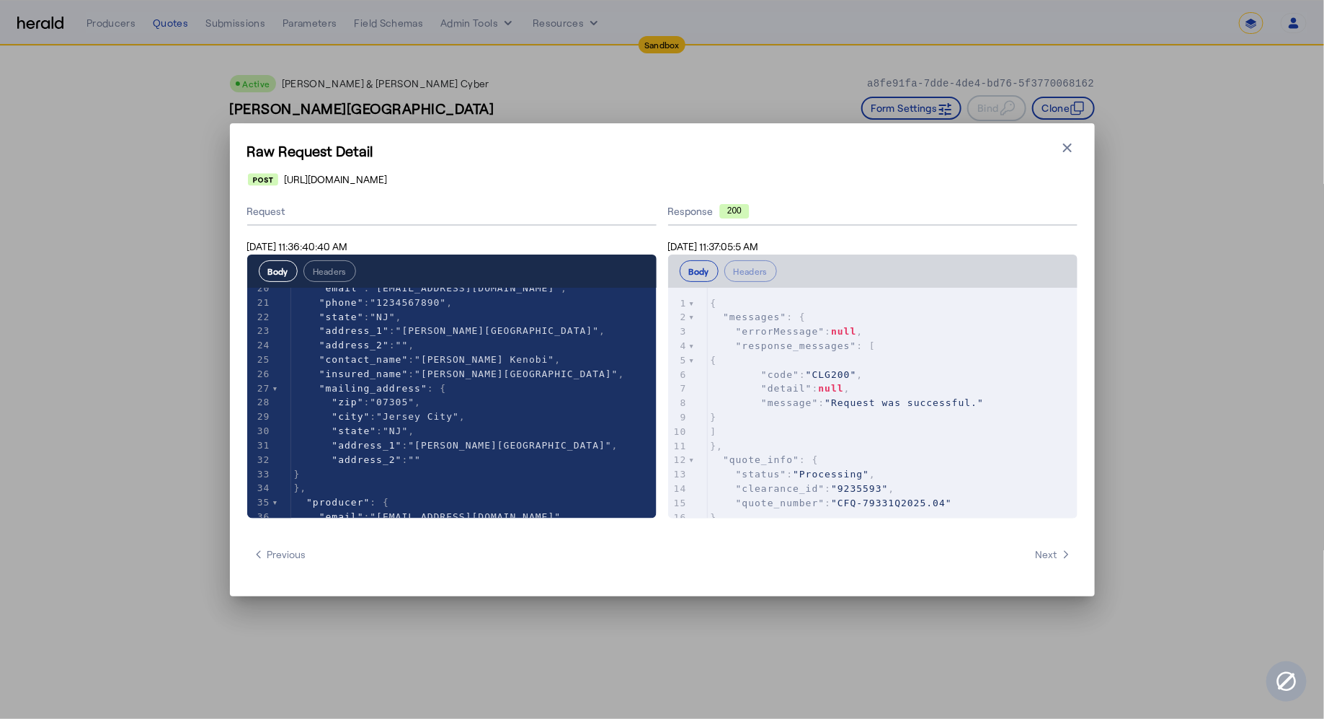
scroll to position [397, 0]
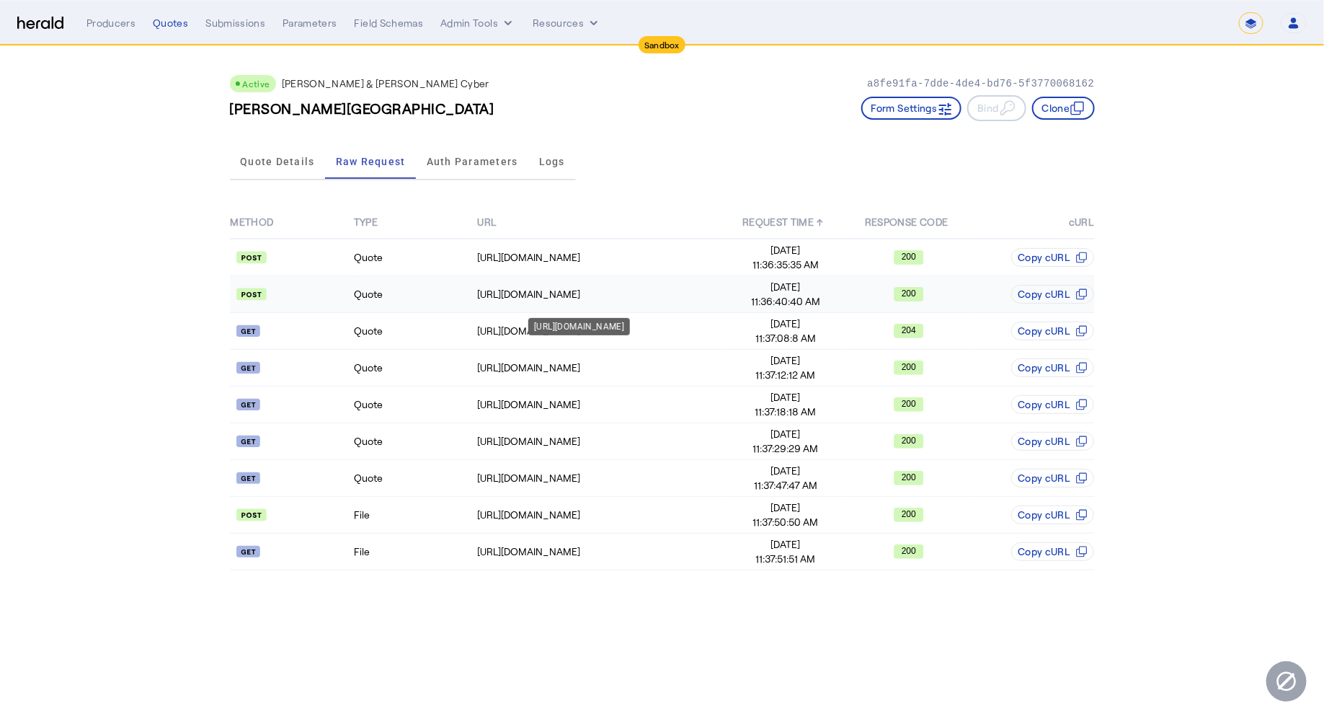
click at [483, 287] on div "[URL][DOMAIN_NAME]" at bounding box center [600, 294] width 246 height 14
click at [522, 476] on div "https://cf-connect-api-sbox.cfins.com/cybp/v1/quotes/CFQ-79331Q2025.04/9235593" at bounding box center [600, 478] width 246 height 14
click at [334, 471] on api-badge at bounding box center [292, 478] width 122 height 14
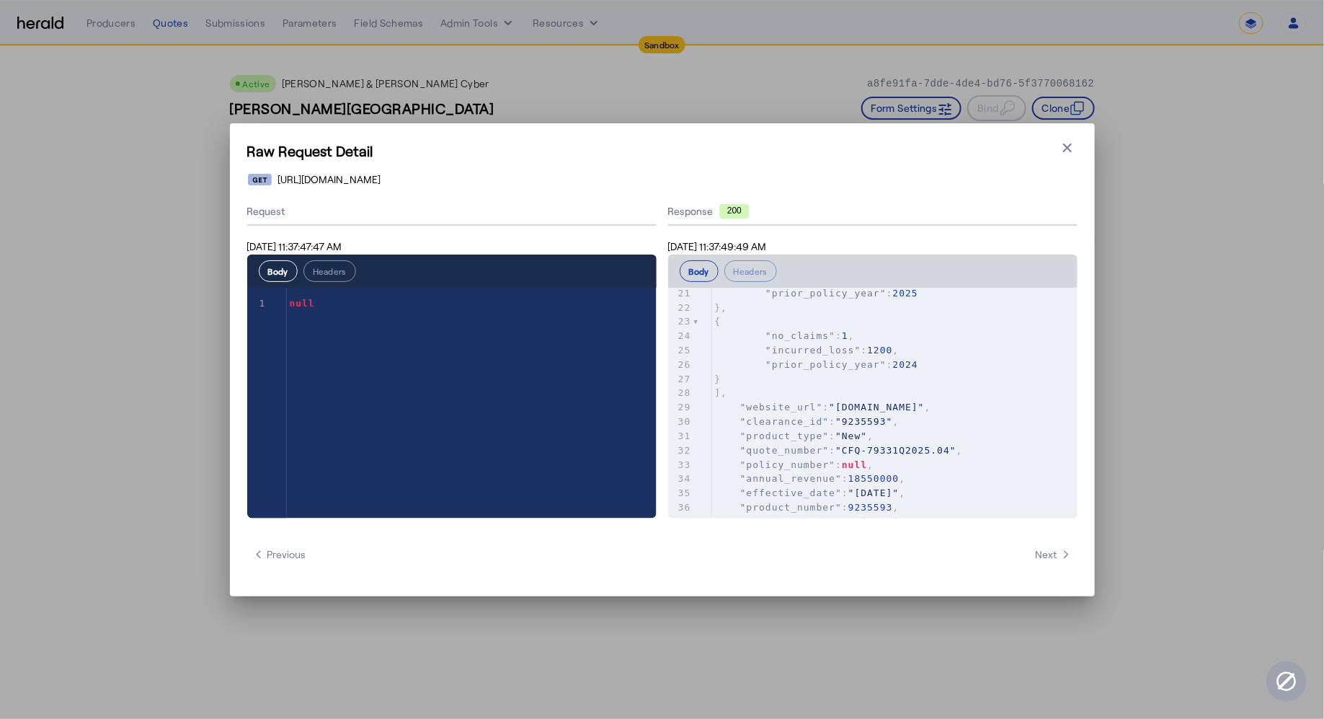
scroll to position [297, 0]
type textarea "**********"
drag, startPoint x: 914, startPoint y: 422, endPoint x: 697, endPoint y: 416, distance: 217.0
click at [697, 416] on div "x 1 { 2 "messages" : { 3 "errorMessage" : null , 4 "response_messages" : [ 5 { …" at bounding box center [890, 421] width 445 height 267
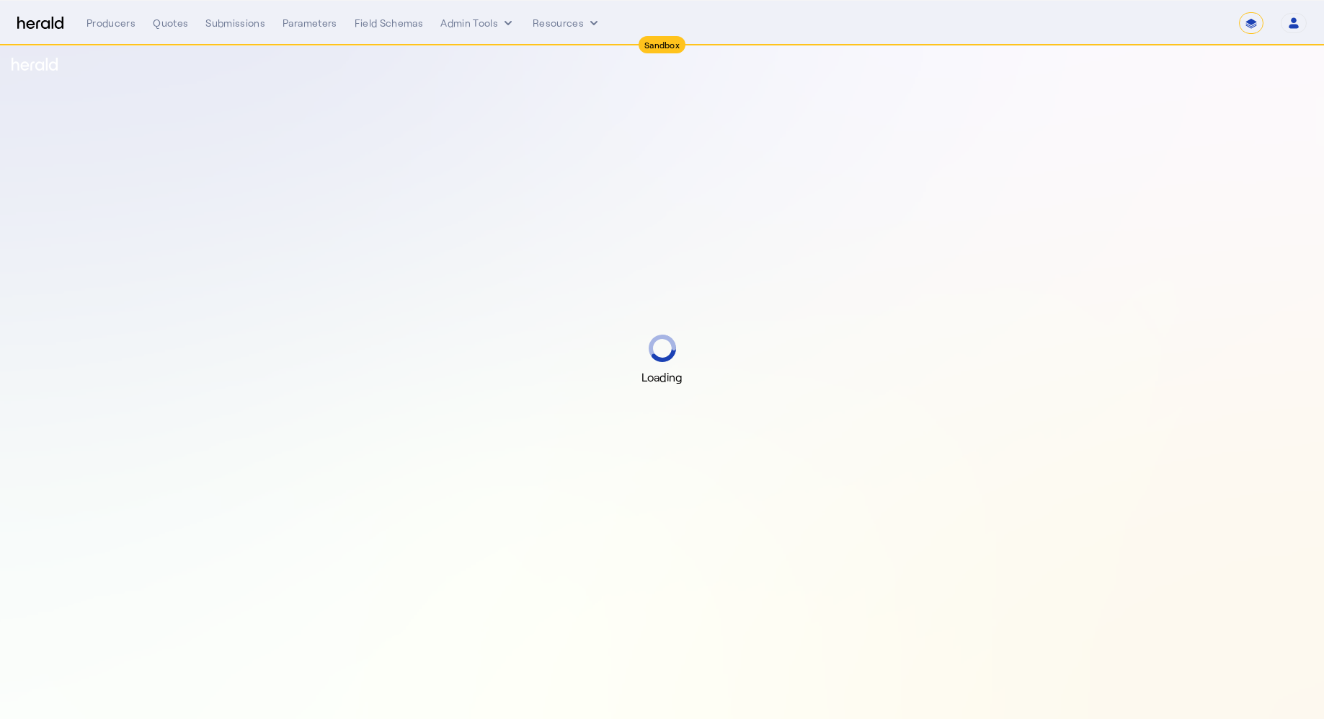
select select "*******"
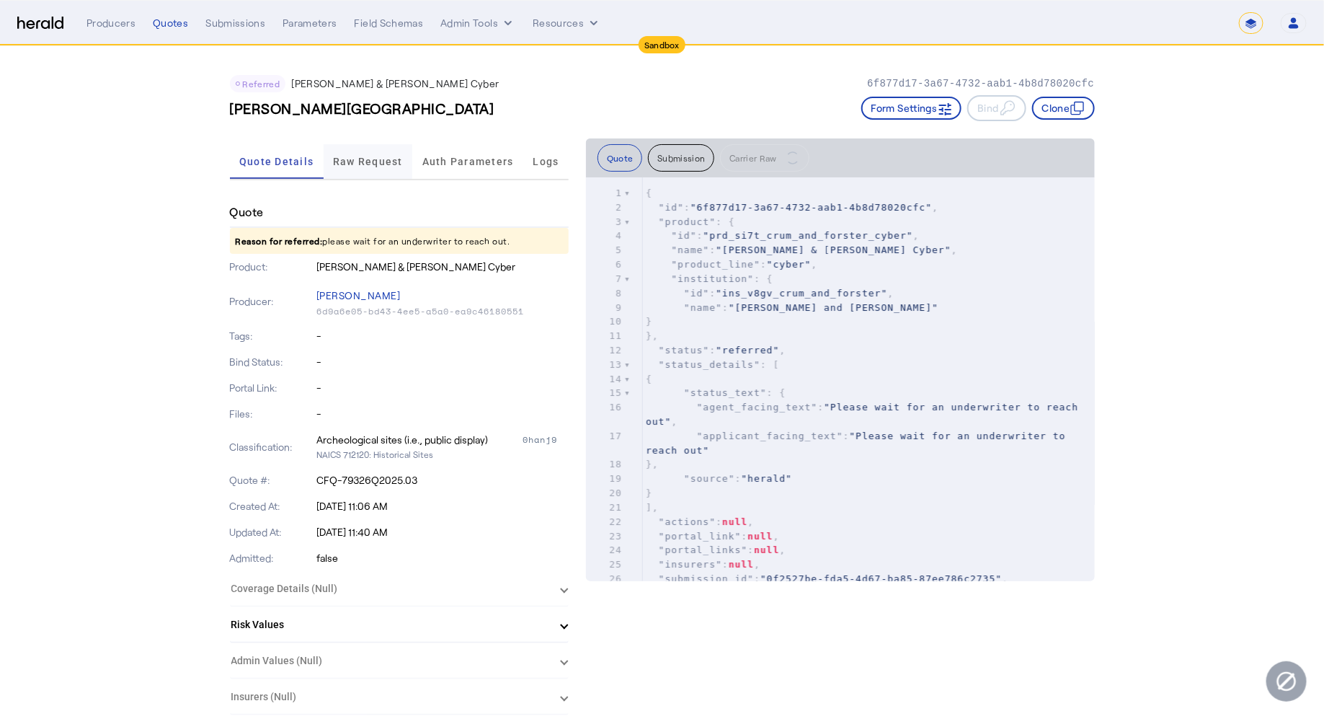
click at [376, 166] on span "Raw Request" at bounding box center [368, 161] width 70 height 10
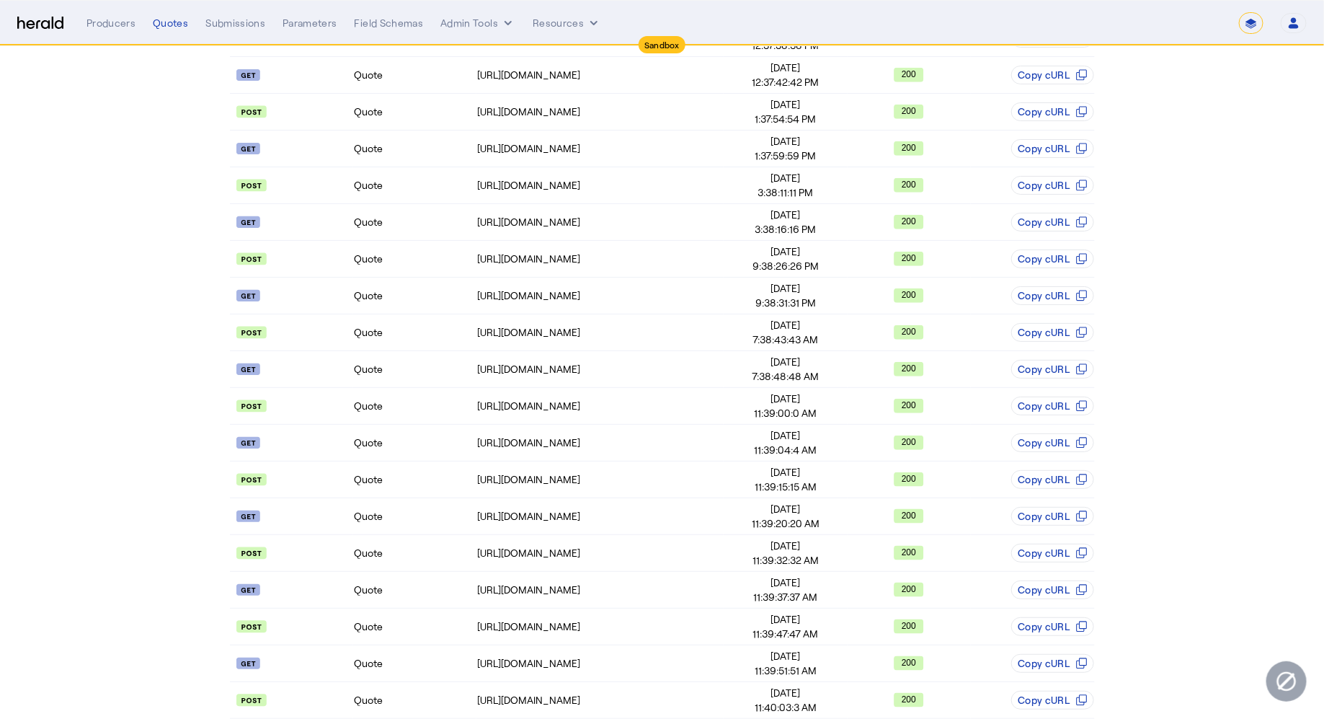
scroll to position [546, 0]
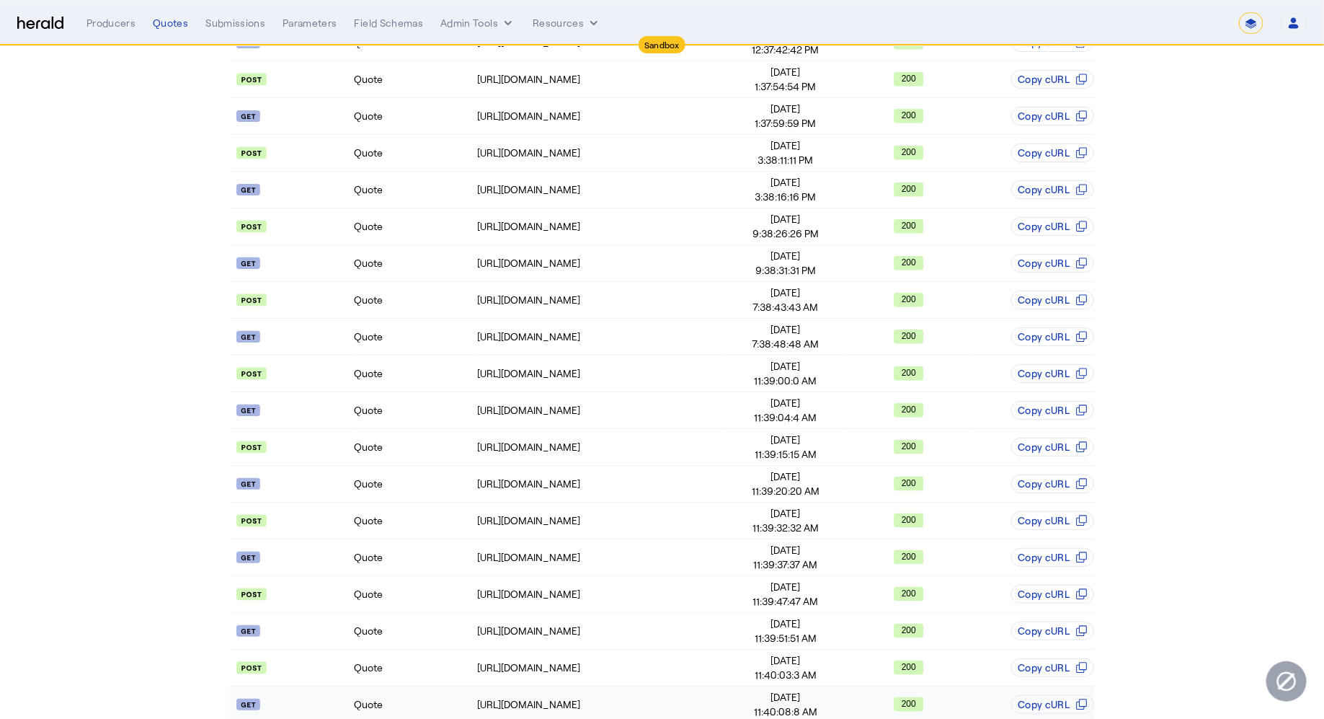
click at [458, 686] on td "Quote" at bounding box center [414, 704] width 123 height 37
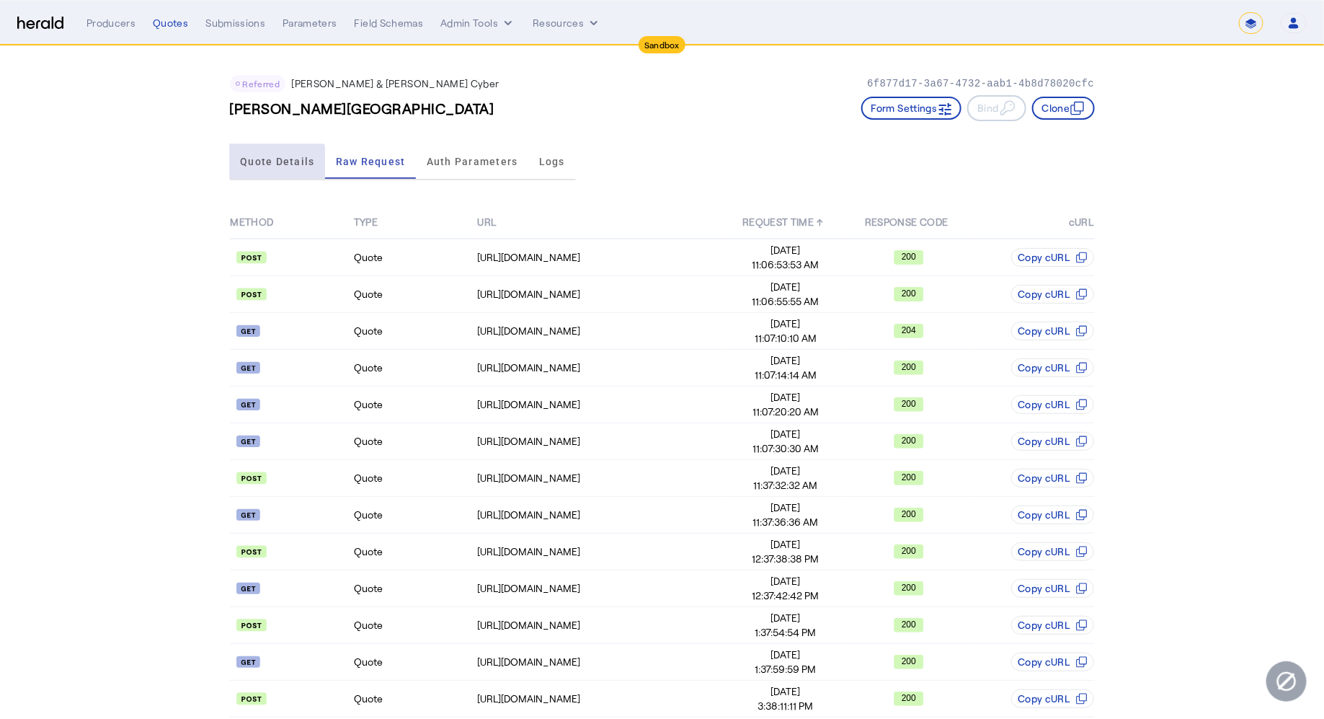
click at [265, 167] on span "Quote Details" at bounding box center [277, 161] width 74 height 35
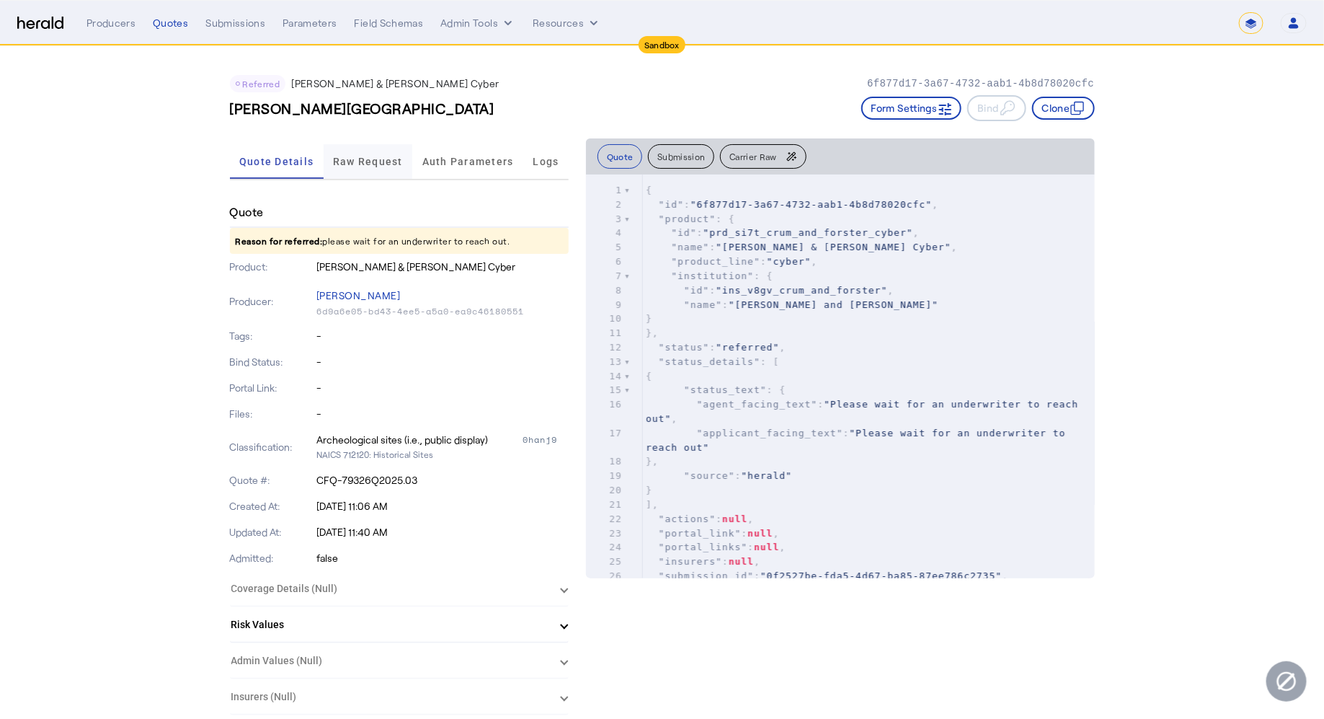
click at [341, 164] on span "Raw Request" at bounding box center [368, 161] width 70 height 10
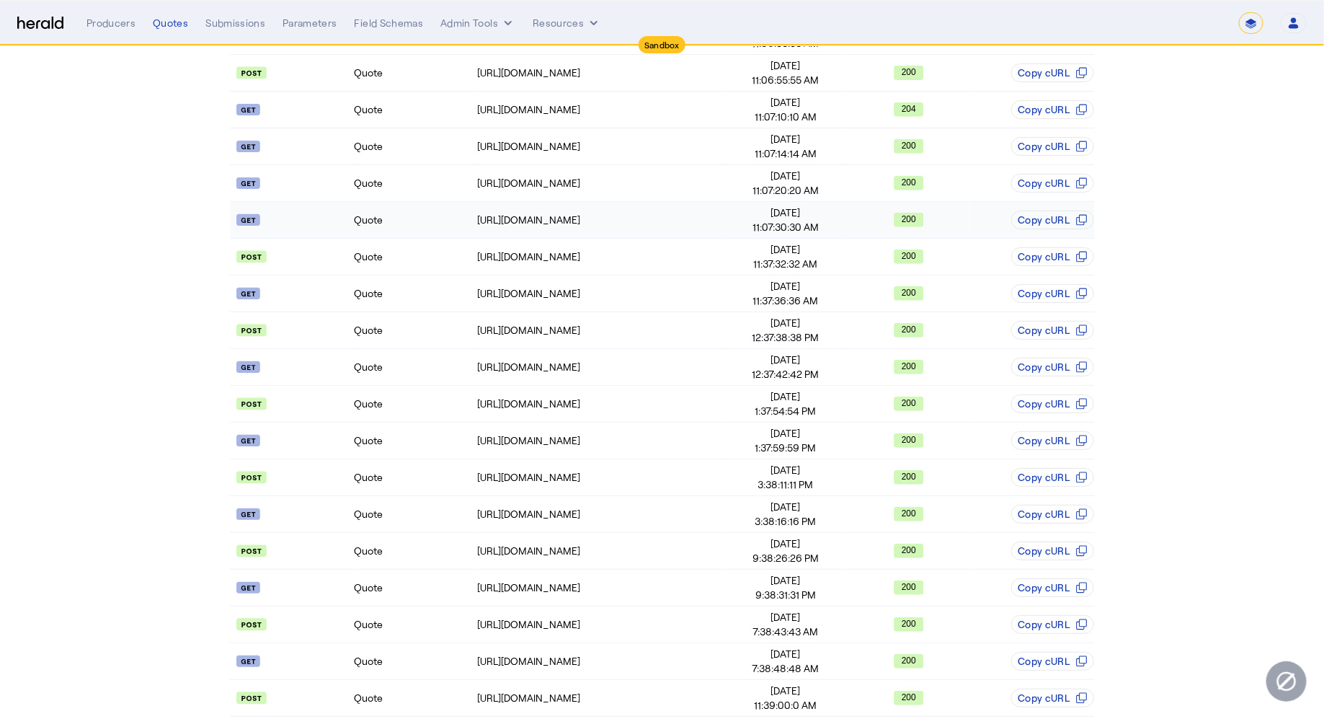
scroll to position [217, 0]
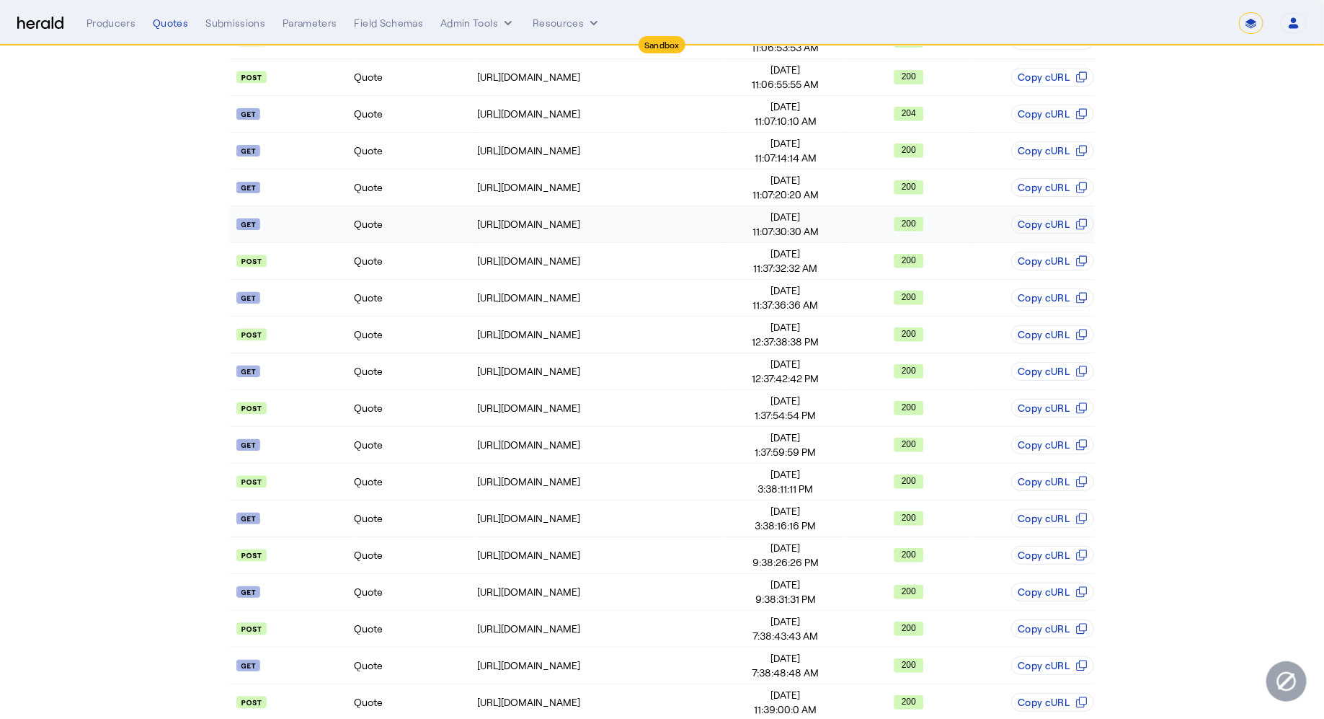
click at [394, 212] on td "Quote" at bounding box center [414, 224] width 123 height 37
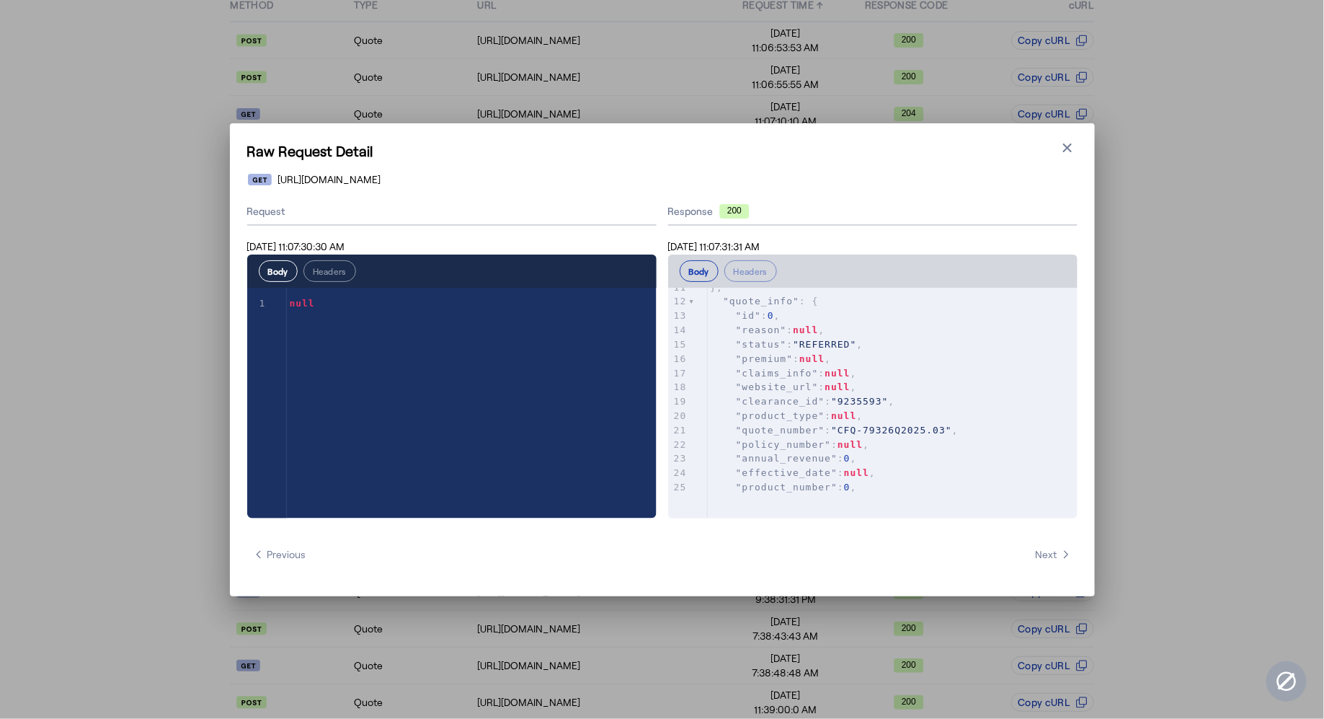
scroll to position [163, 0]
type textarea "**********"
drag, startPoint x: 926, startPoint y: 395, endPoint x: 727, endPoint y: 397, distance: 199.0
click at [727, 397] on pre ""clearance_id" : "9235593" ," at bounding box center [893, 397] width 370 height 14
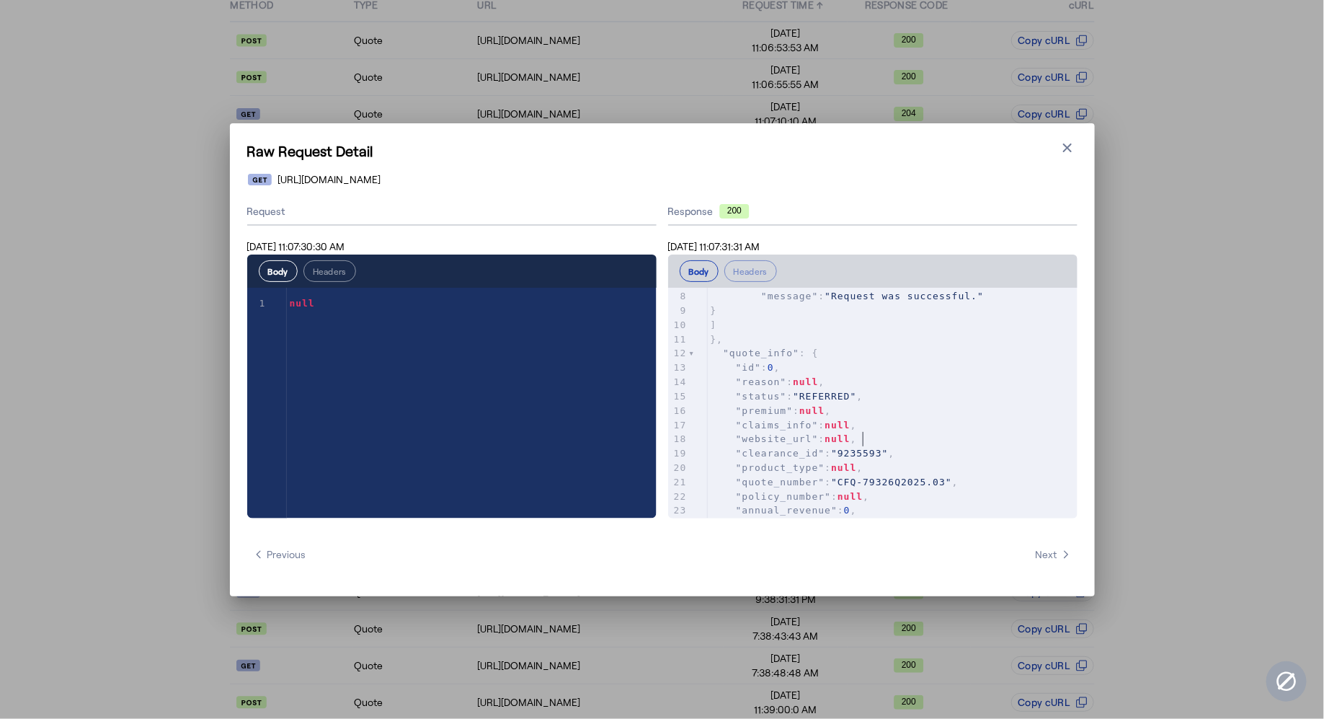
click at [907, 443] on pre ""website_url" : null ," at bounding box center [893, 439] width 370 height 14
click at [1063, 143] on icon "button" at bounding box center [1067, 148] width 14 height 14
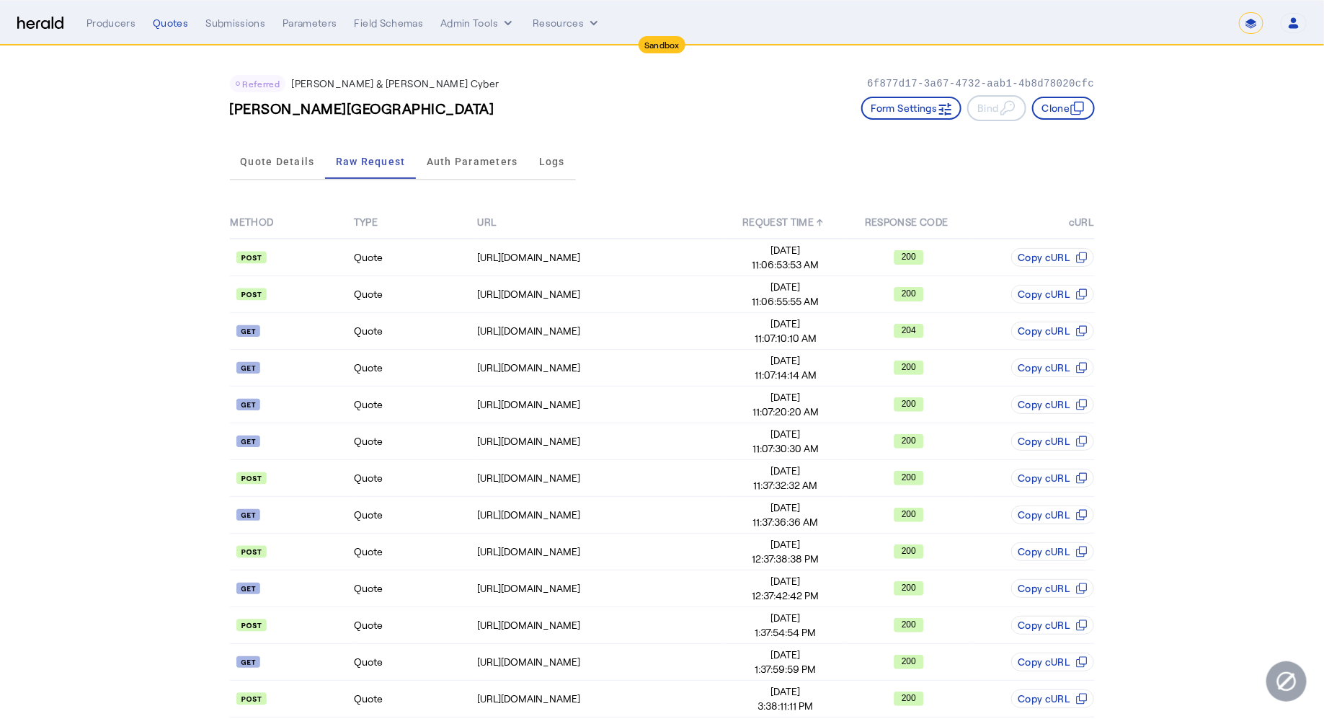
scroll to position [217, 0]
